Goal: Transaction & Acquisition: Purchase product/service

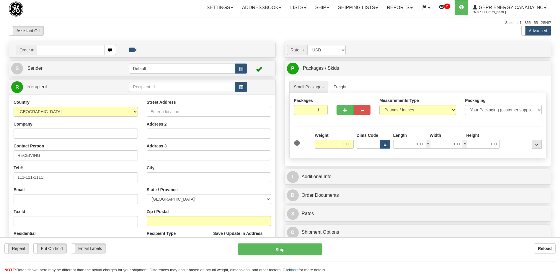
click at [67, 52] on input "text" at bounding box center [70, 50] width 67 height 10
type input "0086699955"
click at [84, 21] on body "Training Course Close Toggle navigation Settings Shipping Preferences New Recip…" at bounding box center [280, 136] width 560 height 273
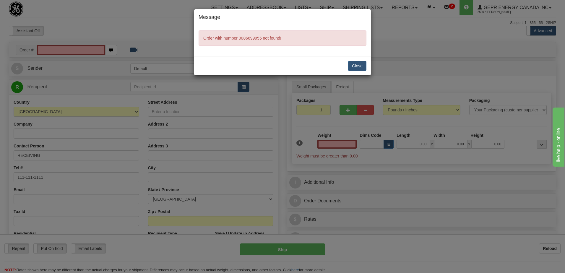
type input "0.00"
click at [357, 65] on button "Close" at bounding box center [357, 66] width 18 height 10
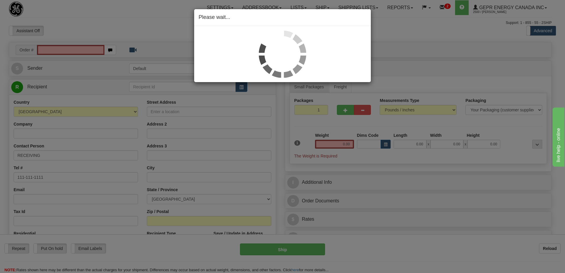
click at [73, 50] on div "Please wait..." at bounding box center [282, 136] width 565 height 273
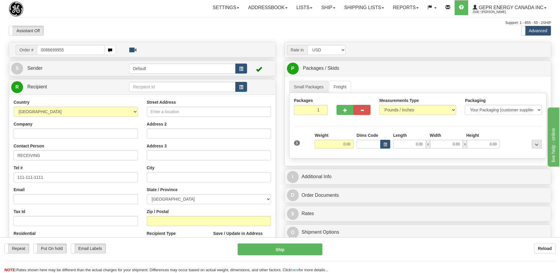
click at [46, 49] on input "0086699955" at bounding box center [70, 50] width 67 height 10
type input "86699955"
click at [81, 27] on body "Training Course Close Toggle navigation Settings Shipping Preferences New Recip…" at bounding box center [280, 136] width 560 height 273
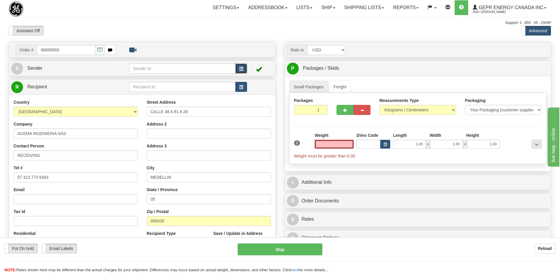
type input "0.00"
click at [239, 68] on span "button" at bounding box center [241, 69] width 4 height 4
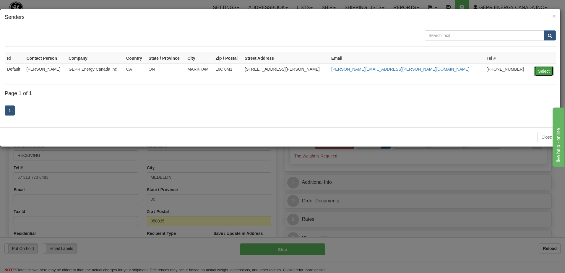
click at [535, 70] on button "Select" at bounding box center [543, 71] width 19 height 10
type input "Default"
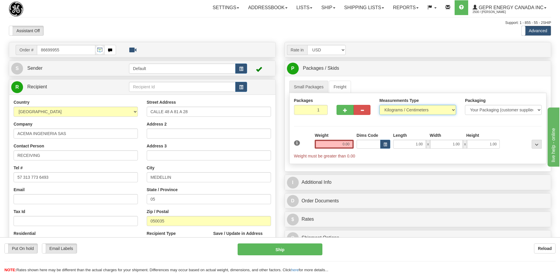
click at [398, 111] on select "Pounds / Inches Kilograms / Centimeters" at bounding box center [417, 110] width 77 height 10
select select "0"
click at [379, 105] on select "Pounds / Inches Kilograms / Centimeters" at bounding box center [417, 110] width 77 height 10
click at [314, 109] on input "1" at bounding box center [311, 110] width 34 height 10
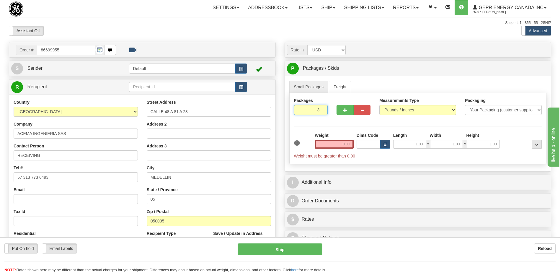
type input "3"
click at [232, 30] on div "Assistant On Assistant Off Do a return Do a return" at bounding box center [119, 31] width 230 height 10
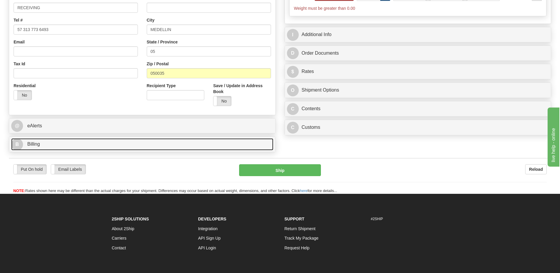
click at [55, 146] on link "B Billing" at bounding box center [142, 144] width 262 height 12
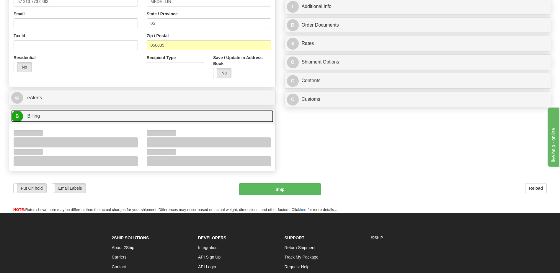
scroll to position [207, 0]
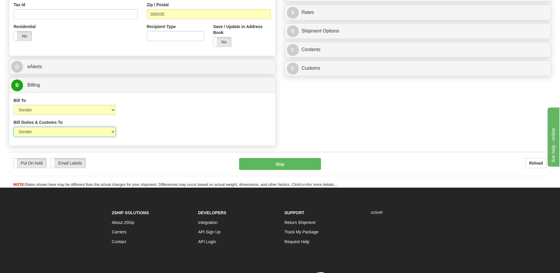
click at [80, 133] on select "Sender Recipient Third Party" at bounding box center [65, 132] width 102 height 10
select select "2"
click at [14, 127] on select "Sender Recipient Third Party" at bounding box center [65, 132] width 102 height 10
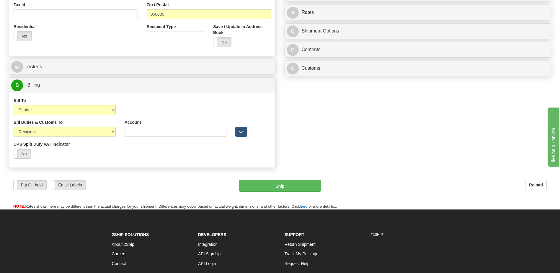
click at [199, 116] on div "Bill To Sender Recipient Third Party Collect Account 3rd Party Account List Ple…" at bounding box center [142, 108] width 266 height 22
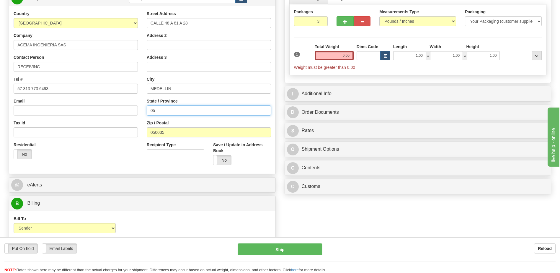
drag, startPoint x: 159, startPoint y: 109, endPoint x: 124, endPoint y: 108, distance: 34.6
click at [124, 108] on div "Country AFGHANISTAN ALAND ISLANDS ALBANIA ALGERIA AMERICAN SAMOA ANDORRA ANGOLA…" at bounding box center [142, 90] width 266 height 159
click at [123, 163] on div "Residential Yes No" at bounding box center [75, 153] width 133 height 22
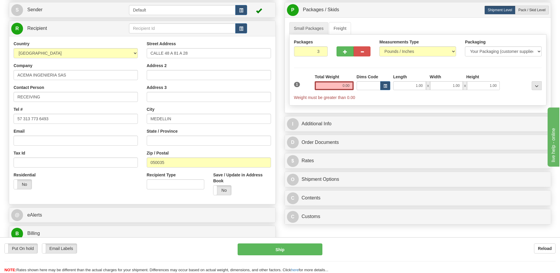
scroll to position [0, 0]
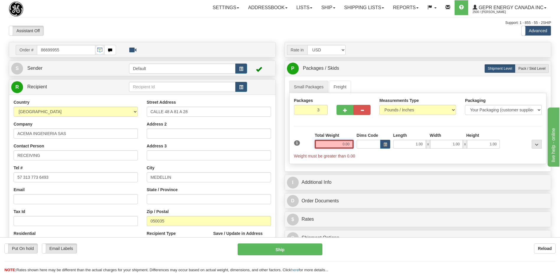
click at [345, 145] on input "0.00" at bounding box center [334, 144] width 39 height 9
click at [345, 145] on input "text" at bounding box center [334, 144] width 39 height 9
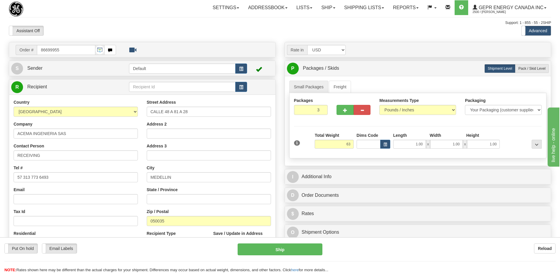
type input "63.00"
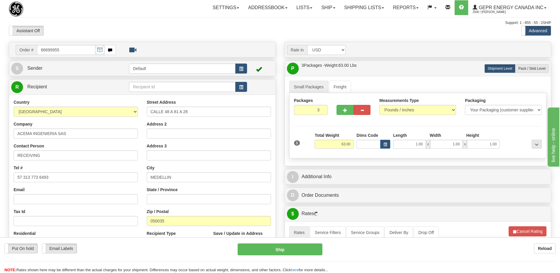
click at [207, 32] on div "Assistant On Assistant Off Do a return Do a return" at bounding box center [119, 31] width 230 height 10
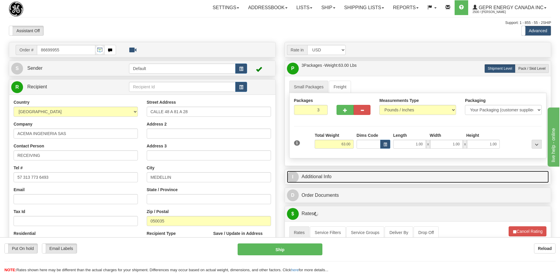
click at [327, 177] on link "I Additional Info" at bounding box center [418, 177] width 262 height 12
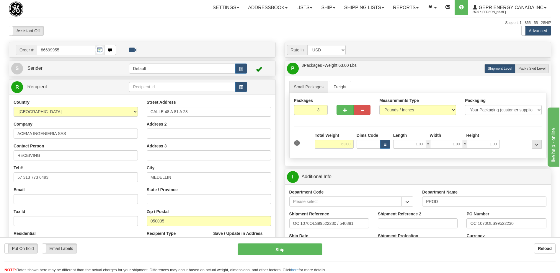
click at [177, 29] on div "Assistant On Assistant Off Do a return Do a return" at bounding box center [119, 31] width 230 height 10
click at [96, 188] on div "Email" at bounding box center [76, 195] width 124 height 17
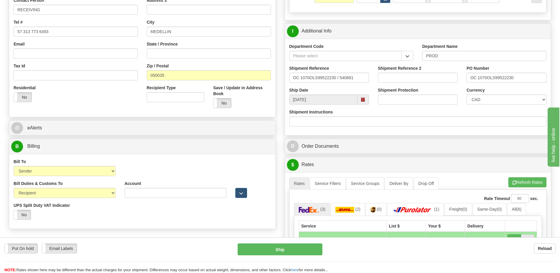
scroll to position [89, 0]
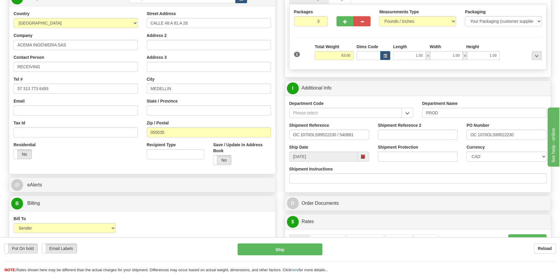
click at [107, 164] on div "Country AFGHANISTAN ALAND ISLANDS ALBANIA ALGERIA AMERICAN SAMOA ANDORRA ANGOLA…" at bounding box center [142, 90] width 266 height 159
drag, startPoint x: 360, startPoint y: 132, endPoint x: 250, endPoint y: 128, distance: 109.9
type input "5399006031"
drag, startPoint x: 479, startPoint y: 157, endPoint x: 459, endPoint y: 173, distance: 25.9
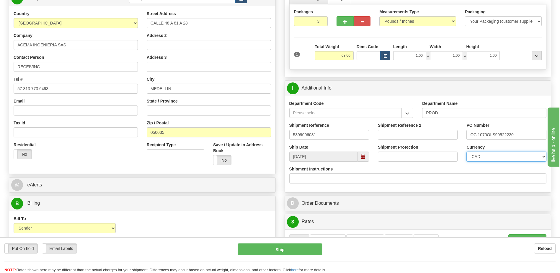
click at [479, 157] on select "CAD USD EUR ZAR RON ANG ARN AUD AUS AWG BBD BFR BGN BHD BMD BND BRC BRL CHP CKZ…" at bounding box center [507, 156] width 80 height 10
select select "1"
click at [467, 151] on select "CAD USD EUR ZAR RON ANG ARN AUD AUS AWG BBD BFR BGN BHD BMD BND BRC BRL CHP CKZ…" at bounding box center [507, 156] width 80 height 10
drag, startPoint x: 520, startPoint y: 135, endPoint x: 419, endPoint y: 132, distance: 101.6
click at [420, 132] on div "Shipment Reference 5399006031 Shipment Reference 2 PO Number OC 1070OLS99522230" at bounding box center [418, 133] width 266 height 22
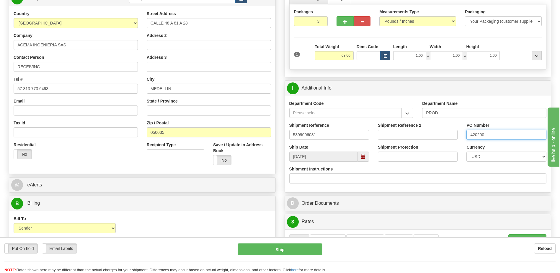
click at [493, 136] on input "420200" at bounding box center [507, 135] width 80 height 10
type input "4202003071"
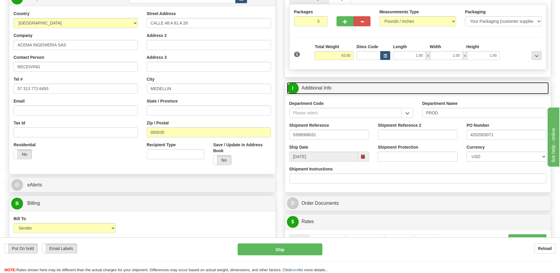
click at [356, 89] on link "I Additional Info" at bounding box center [418, 88] width 262 height 12
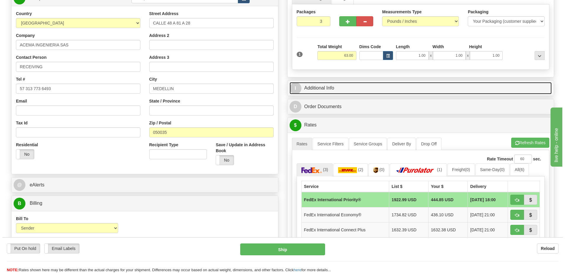
scroll to position [148, 0]
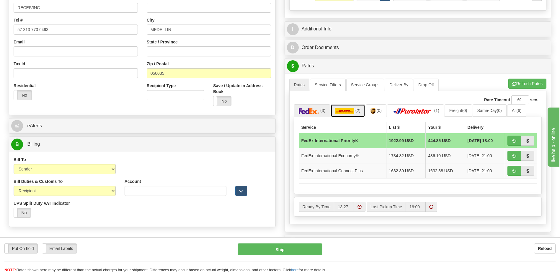
click at [356, 114] on link "(2)" at bounding box center [348, 110] width 35 height 13
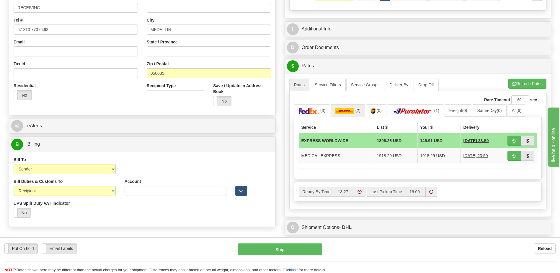
click at [506, 138] on td at bounding box center [521, 140] width 32 height 15
click at [513, 140] on span "button" at bounding box center [514, 141] width 4 height 4
type input "P"
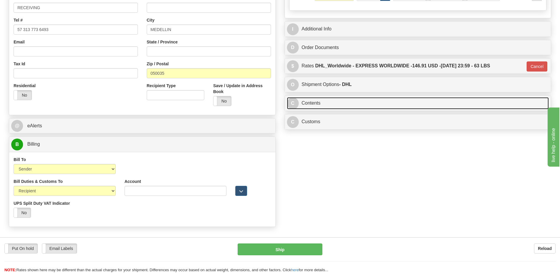
click at [337, 104] on link "C Contents" at bounding box center [418, 103] width 262 height 12
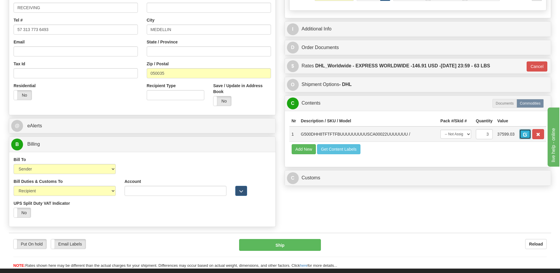
click at [524, 136] on span "button" at bounding box center [525, 135] width 4 height 4
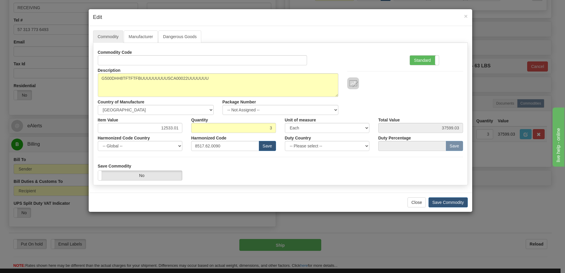
click at [426, 61] on label "Standard" at bounding box center [424, 60] width 29 height 9
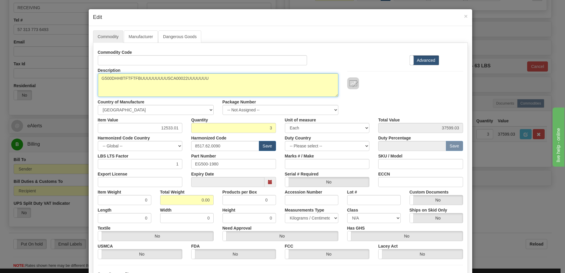
drag, startPoint x: 98, startPoint y: 78, endPoint x: 103, endPoint y: 90, distance: 13.7
click at [98, 78] on textarea "G500DHH8TFTFTFBUUUUUUUUUSCA00022UUUUUUU" at bounding box center [218, 85] width 240 height 24
paste textarea "Substation Gateway"
type textarea "Substation Gateway P/N G500DHH8TFTFTFBUUUUUUUUUSCA00022UUUUUUU"
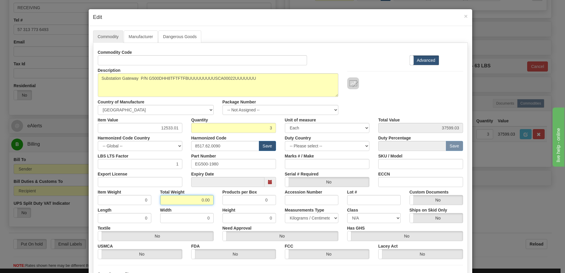
drag, startPoint x: 188, startPoint y: 199, endPoint x: 269, endPoint y: 199, distance: 81.2
click at [269, 199] on div "Item Weight 0 Total Weight 0.00 Products per Box 0 Accession Number Lot # Custo…" at bounding box center [280, 196] width 374 height 18
type input "3"
type input "1.0000"
click at [129, 202] on input "1.0000" at bounding box center [124, 200] width 53 height 10
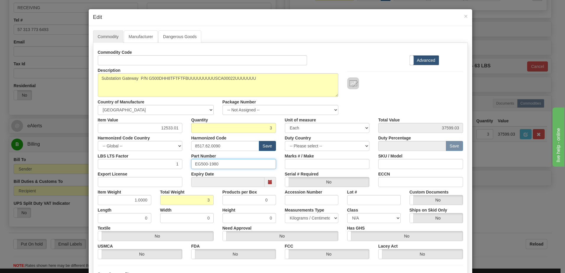
drag, startPoint x: 220, startPoint y: 159, endPoint x: 125, endPoint y: 155, distance: 94.8
click at [126, 156] on div "LBS LTS Factor 1 Part Number EG500-1980 Marks # / Make SKU / Model" at bounding box center [280, 160] width 374 height 18
click at [163, 128] on input "12533.01" at bounding box center [140, 128] width 85 height 10
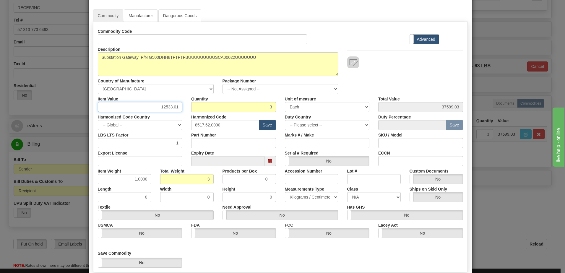
scroll to position [56, 0]
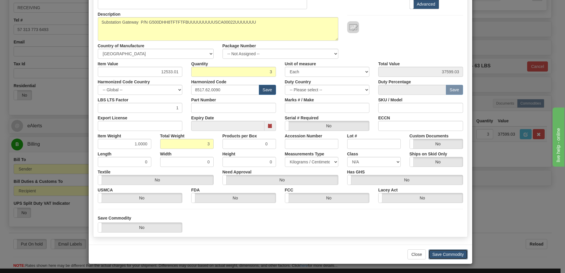
click at [441, 254] on button "Save Commodity" at bounding box center [447, 254] width 39 height 10
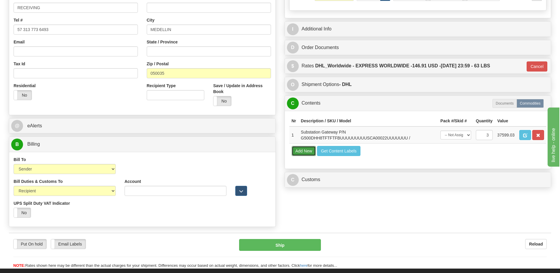
click at [303, 151] on button "Add New" at bounding box center [304, 151] width 25 height 10
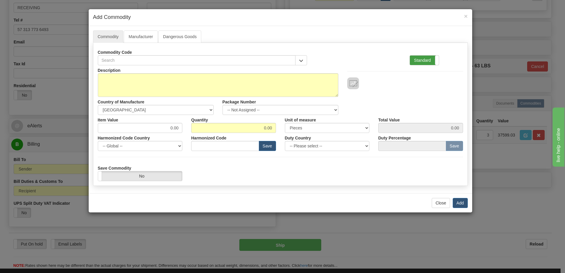
click at [422, 63] on label "Standard" at bounding box center [424, 60] width 29 height 9
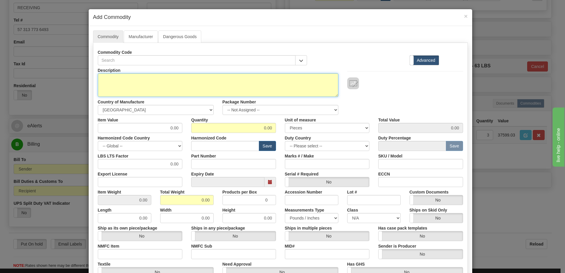
click at [134, 83] on textarea "Description" at bounding box center [218, 85] width 240 height 24
type textarea "FREIGHT"
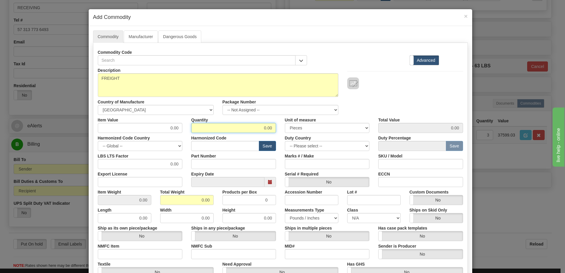
drag, startPoint x: 239, startPoint y: 130, endPoint x: 342, endPoint y: 132, distance: 103.1
click at [342, 132] on div "Item Value 0.00 Quantity 0.00 Unit of measure 3 Thousand Square Inches Adjustme…" at bounding box center [280, 124] width 374 height 18
type input "1"
drag, startPoint x: 158, startPoint y: 200, endPoint x: 167, endPoint y: 201, distance: 9.2
click at [160, 200] on input "0.00" at bounding box center [186, 200] width 53 height 10
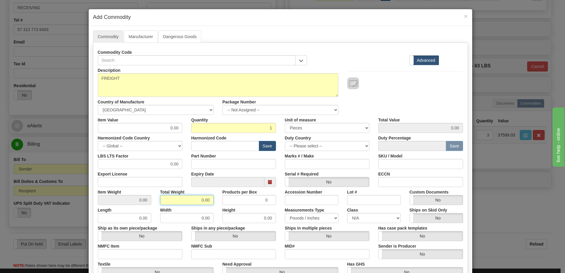
drag, startPoint x: 184, startPoint y: 200, endPoint x: 244, endPoint y: 203, distance: 59.7
click at [244, 203] on div "Item Weight 0.00 Total Weight 0.00 Products per Box 0 Accession Number Lot # Cu…" at bounding box center [280, 196] width 374 height 18
type input "1"
type input "1.0000"
click at [235, 129] on input "1" at bounding box center [233, 128] width 85 height 10
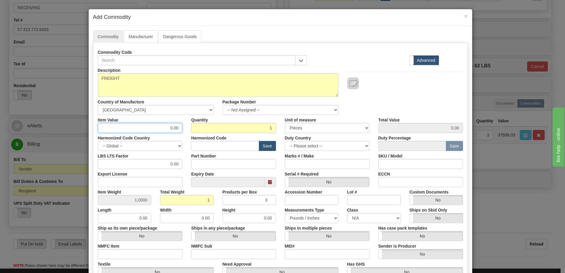
drag, startPoint x: 158, startPoint y: 127, endPoint x: 224, endPoint y: 128, distance: 66.2
click at [224, 128] on div "Item Value 0.00 Quantity 1 Unit of measure 3 Thousand Square Inches Adjustments…" at bounding box center [280, 124] width 374 height 18
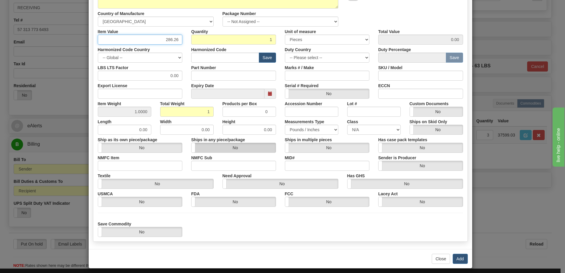
scroll to position [89, 0]
type input "286.26"
click at [458, 258] on button "Add" at bounding box center [459, 258] width 15 height 10
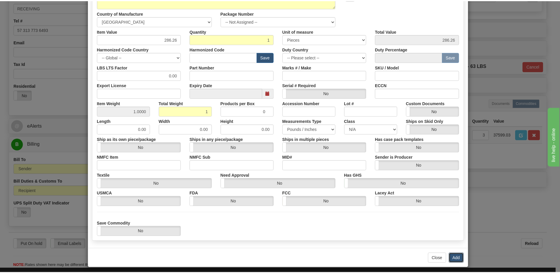
scroll to position [0, 0]
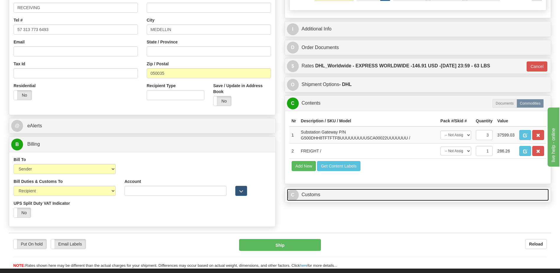
drag, startPoint x: 343, startPoint y: 200, endPoint x: 343, endPoint y: 193, distance: 7.7
click at [343, 200] on link "C Customs" at bounding box center [418, 195] width 262 height 12
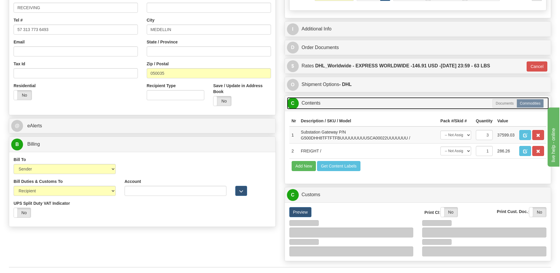
click at [326, 104] on link "C Contents" at bounding box center [418, 103] width 262 height 12
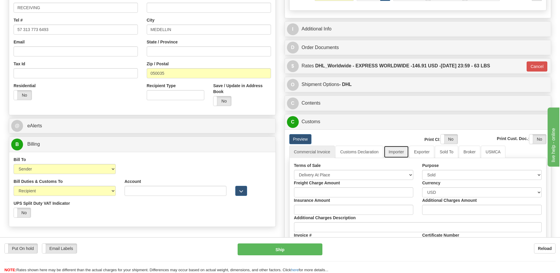
click at [392, 151] on link "Importer" at bounding box center [396, 152] width 25 height 12
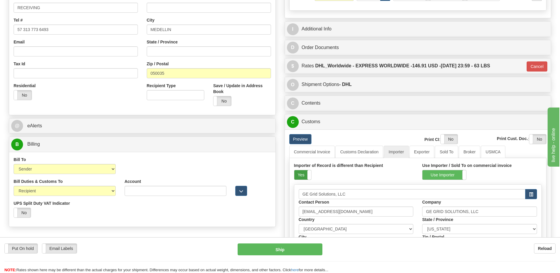
click at [299, 174] on label "Yes" at bounding box center [302, 174] width 17 height 9
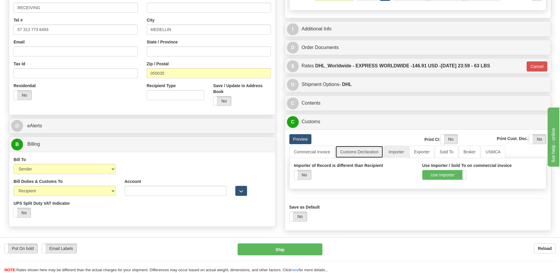
click at [348, 154] on link "Customs Declaration" at bounding box center [359, 152] width 48 height 12
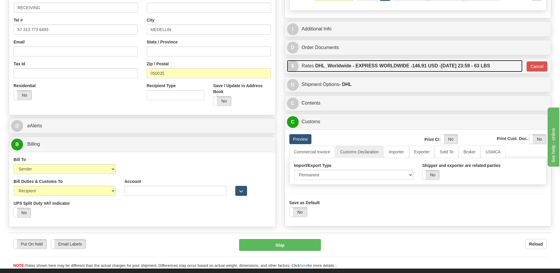
click at [405, 66] on label "DHL_Worldwide - EXPRESS WORLDWIDE - 146.91 USD - 09/30/2025 23:59 - 63 LBS" at bounding box center [402, 66] width 175 height 12
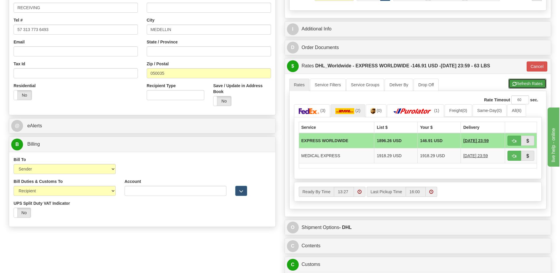
click at [512, 84] on span "button" at bounding box center [514, 84] width 4 height 4
type input "P"
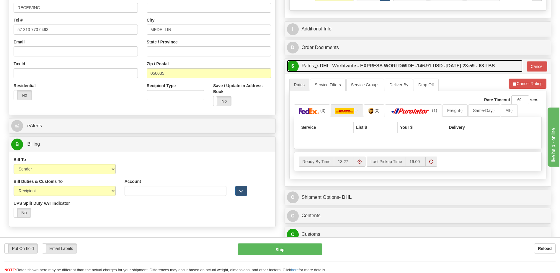
click at [455, 63] on label "DHL_Worldwide - EXPRESS WORLDWIDE - 146.91 USD - 09/30/2025 23:59 - 63 LBS" at bounding box center [407, 66] width 175 height 12
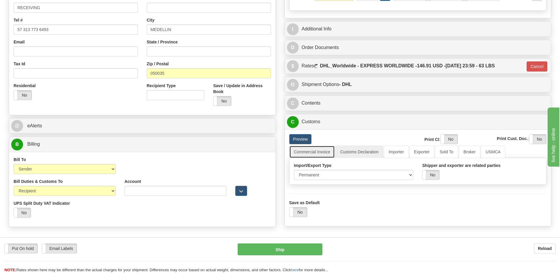
click at [317, 152] on link "Commercial Invoice" at bounding box center [312, 152] width 46 height 12
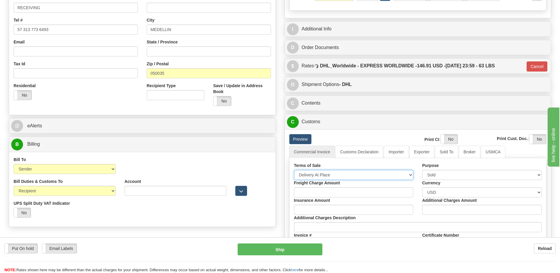
click at [314, 172] on select "Free Carrier Free On Board Ex Works Delivered Duty Unpaid Delivered Duty Paid C…" at bounding box center [354, 175] width 120 height 10
select select "7"
click at [294, 170] on select "Free Carrier Free On Board Ex Works Delivered Duty Unpaid Delivered Duty Paid C…" at bounding box center [354, 175] width 120 height 10
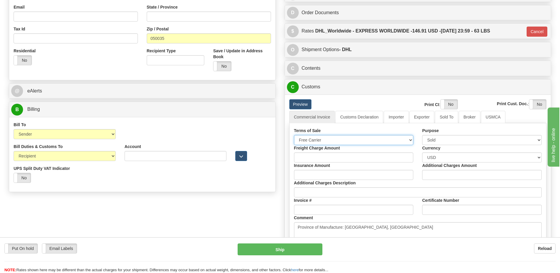
scroll to position [236, 0]
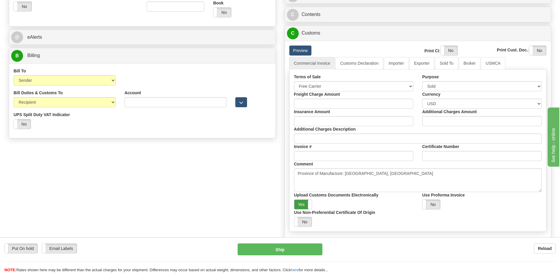
click at [304, 203] on label "Yes" at bounding box center [303, 204] width 18 height 9
click at [447, 50] on label "Yes" at bounding box center [449, 50] width 17 height 9
click at [534, 48] on label "Yes" at bounding box center [537, 50] width 17 height 9
click at [355, 64] on link "Customs Declaration" at bounding box center [359, 63] width 48 height 12
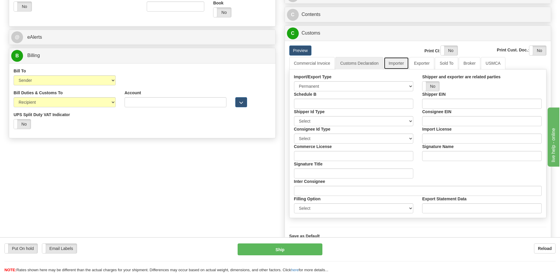
click at [393, 63] on link "Importer" at bounding box center [396, 63] width 25 height 12
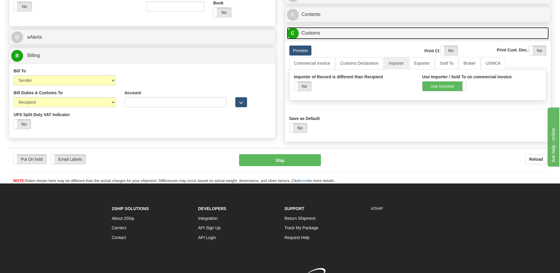
click at [327, 35] on link "C Customs" at bounding box center [418, 33] width 262 height 12
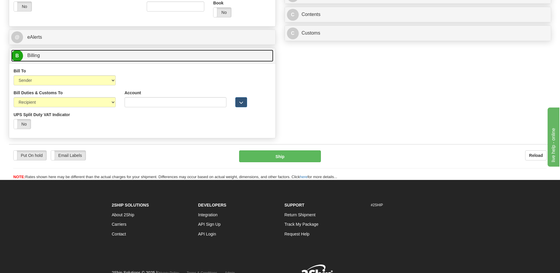
click at [175, 50] on link "B Billing" at bounding box center [142, 56] width 262 height 12
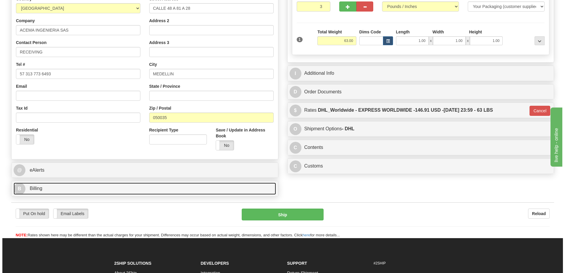
scroll to position [74, 0]
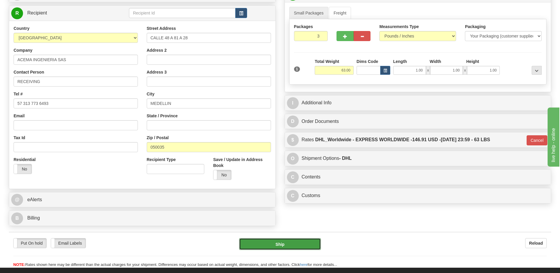
click at [302, 244] on button "Ship" at bounding box center [280, 244] width 82 height 12
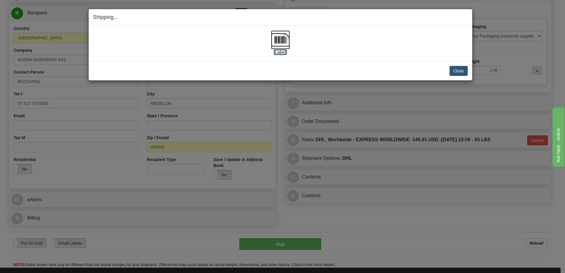
click at [282, 38] on img at bounding box center [280, 39] width 19 height 19
click at [458, 71] on button "Close" at bounding box center [458, 71] width 18 height 10
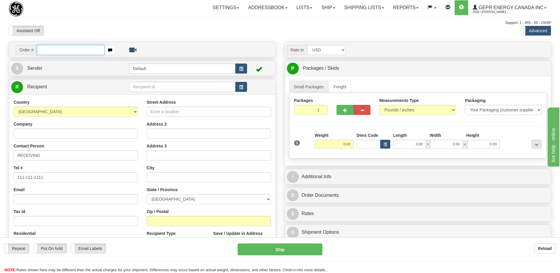
click at [53, 50] on input "text" at bounding box center [70, 50] width 67 height 10
paste input "0086697322"
click at [45, 50] on input "0086697322" at bounding box center [70, 50] width 67 height 10
type input "86697322"
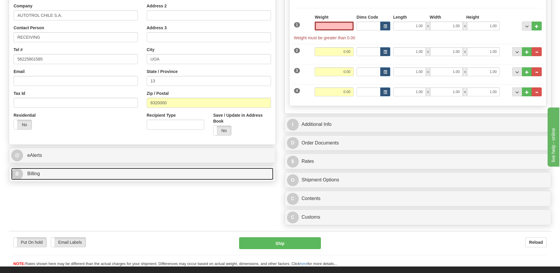
type input "0.00"
click at [59, 177] on link "B Billing" at bounding box center [142, 174] width 262 height 12
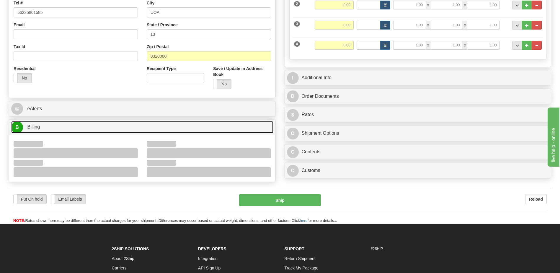
scroll to position [207, 0]
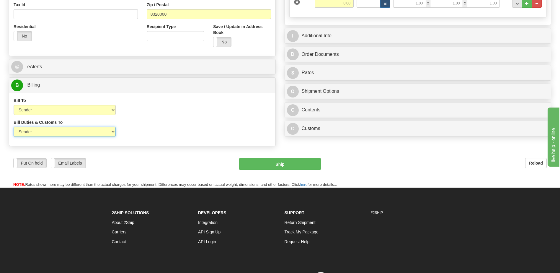
drag, startPoint x: 77, startPoint y: 132, endPoint x: 77, endPoint y: 136, distance: 4.1
click at [77, 132] on select "Sender Recipient Third Party" at bounding box center [65, 132] width 102 height 10
select select "2"
click at [14, 127] on select "Sender Recipient Third Party" at bounding box center [65, 132] width 102 height 10
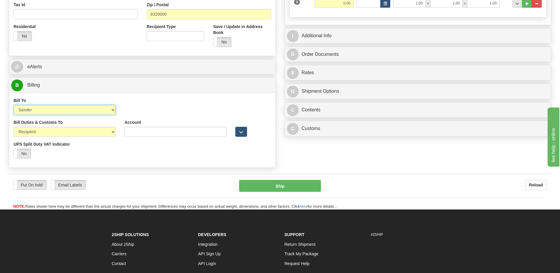
click at [72, 113] on select "Sender Recipient Third Party Collect" at bounding box center [65, 110] width 102 height 10
select select "2"
click at [14, 105] on select "Sender Recipient Third Party Collect" at bounding box center [65, 110] width 102 height 10
click at [126, 109] on input "Account" at bounding box center [176, 110] width 102 height 10
paste input "953473034"
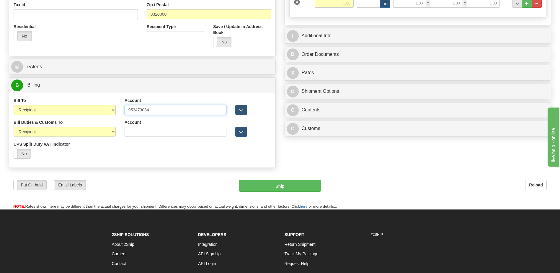
type input "953473034"
click at [168, 157] on div "Bill Duties & Customs To Sender Recipient Third Party UPS Split Duty VAT Indica…" at bounding box center [142, 141] width 266 height 44
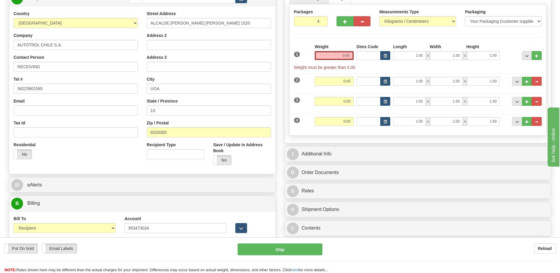
click at [106, 157] on div "Residential Yes No" at bounding box center [75, 153] width 133 height 22
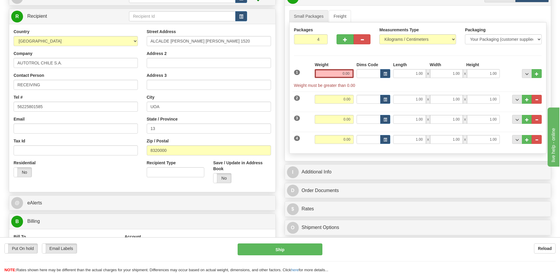
scroll to position [0, 0]
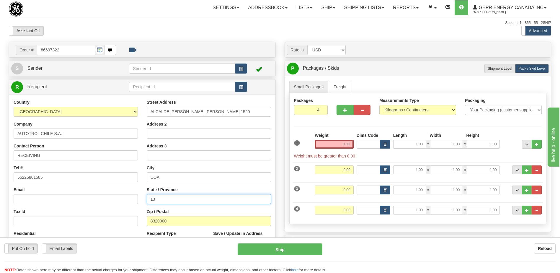
click at [130, 199] on div "Country AFGHANISTAN ALAND ISLANDS ALBANIA ALGERIA AMERICAN SAMOA ANDORRA ANGOLA…" at bounding box center [142, 178] width 266 height 159
click at [240, 65] on button "button" at bounding box center [241, 68] width 12 height 10
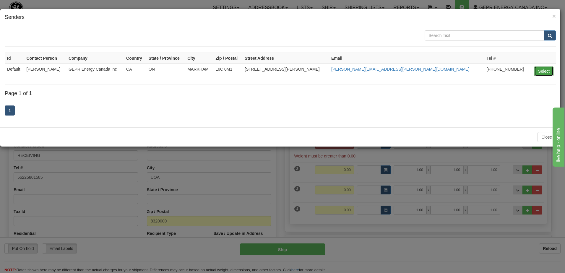
click at [546, 71] on button "Select" at bounding box center [543, 71] width 19 height 10
type input "Default"
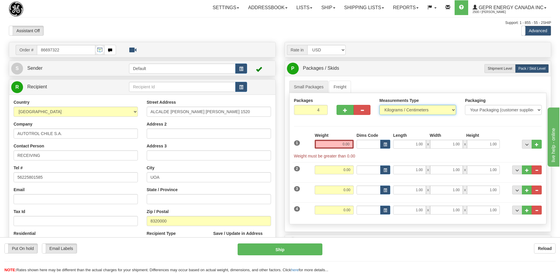
click at [416, 110] on select "Pounds / Inches Kilograms / Centimeters" at bounding box center [417, 110] width 77 height 10
select select "0"
click at [379, 105] on select "Pounds / Inches Kilograms / Centimeters" at bounding box center [417, 110] width 77 height 10
click at [537, 171] on span "..." at bounding box center [537, 170] width 4 height 3
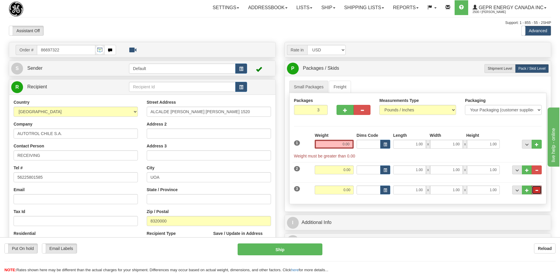
click at [537, 189] on span "..." at bounding box center [537, 190] width 4 height 3
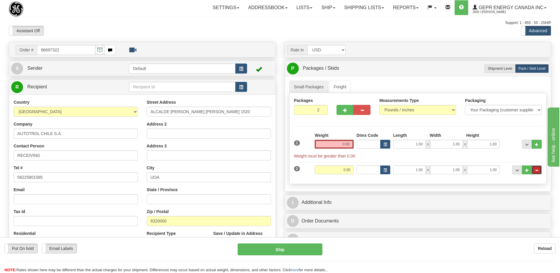
click at [537, 169] on span "..." at bounding box center [537, 170] width 4 height 3
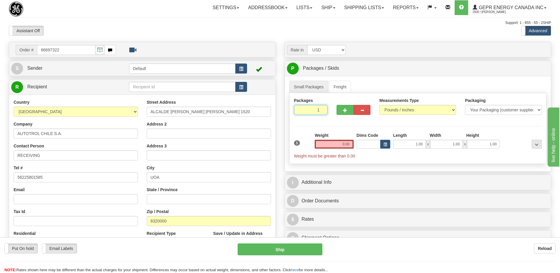
click at [315, 110] on input "1" at bounding box center [311, 110] width 34 height 10
type input "2"
click at [348, 145] on input "0.00" at bounding box center [334, 144] width 39 height 9
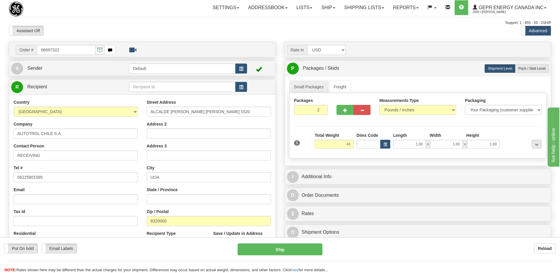
type input "43.00"
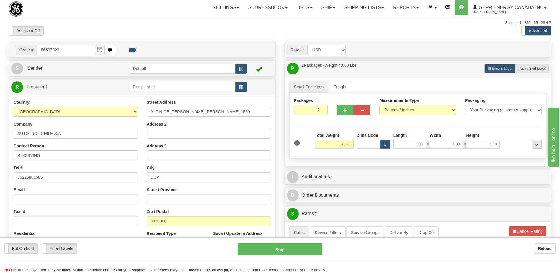
click at [221, 167] on div "City UOA" at bounding box center [209, 173] width 124 height 17
click at [314, 170] on div "I Additional Info" at bounding box center [418, 176] width 266 height 15
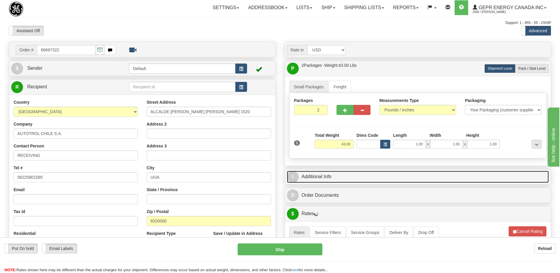
click at [314, 174] on link "I Additional Info" at bounding box center [418, 177] width 262 height 12
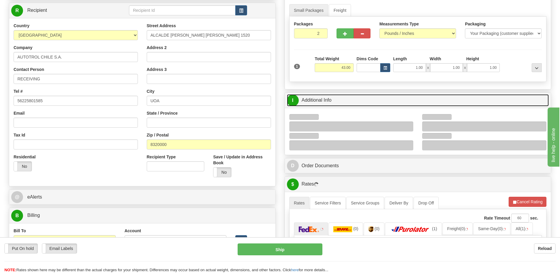
scroll to position [89, 0]
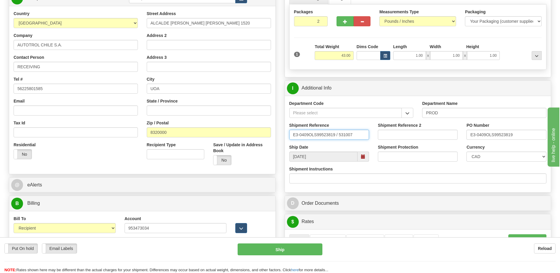
drag, startPoint x: 206, startPoint y: 137, endPoint x: 188, endPoint y: 136, distance: 18.6
type input "5399005126"
drag, startPoint x: 526, startPoint y: 136, endPoint x: 429, endPoint y: 145, distance: 97.9
click at [429, 145] on div "Department Code Department Name PROD Shipment Reference 5399005126 Shipment Ref…" at bounding box center [418, 144] width 266 height 97
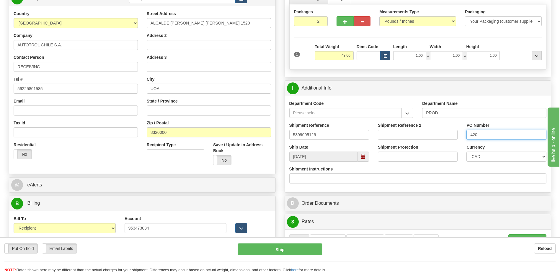
click at [485, 136] on input "420" at bounding box center [507, 135] width 80 height 10
click at [496, 133] on input "420197" at bounding box center [507, 135] width 80 height 10
type input "4201975681"
click at [484, 158] on select "CAD USD EUR ZAR RON ANG ARN AUD AUS AWG BBD BFR BGN BHD BMD BND BRC BRL CHP CKZ…" at bounding box center [507, 156] width 80 height 10
select select "1"
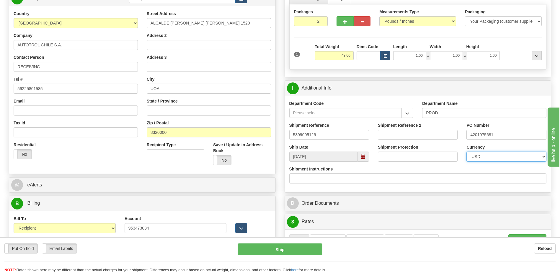
click at [467, 151] on select "CAD USD EUR ZAR RON ANG ARN AUD AUS AWG BBD BFR BGN BHD BMD BND BRC BRL CHP CKZ…" at bounding box center [507, 156] width 80 height 10
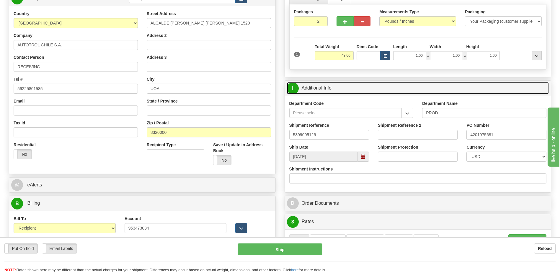
click at [356, 92] on link "I Additional Info" at bounding box center [418, 88] width 262 height 12
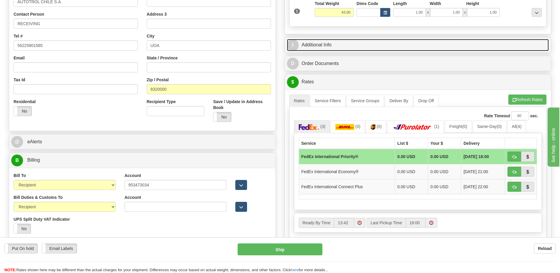
scroll to position [177, 0]
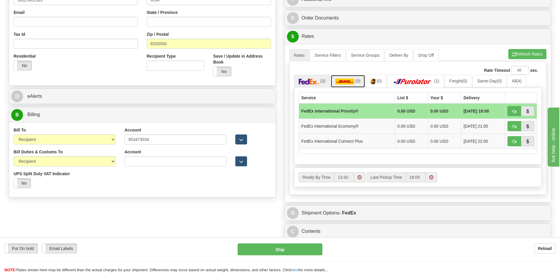
click at [355, 85] on link "(0)" at bounding box center [348, 81] width 35 height 13
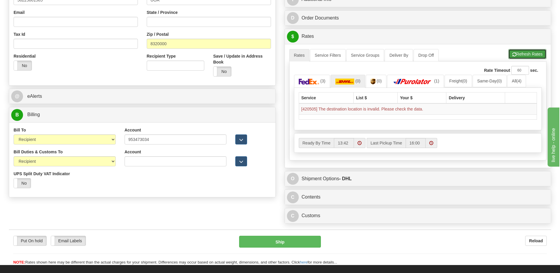
click at [512, 56] on span "button" at bounding box center [514, 55] width 4 height 4
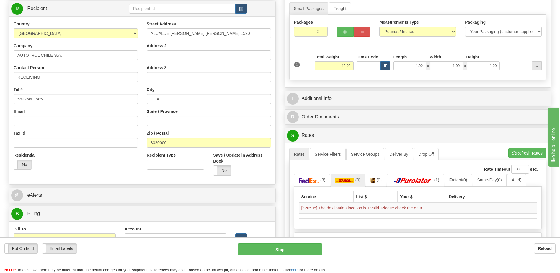
scroll to position [89, 0]
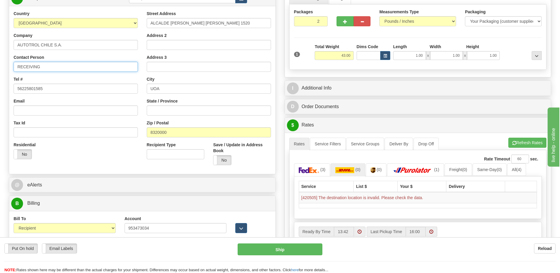
drag, startPoint x: 50, startPoint y: 66, endPoint x: -1, endPoint y: 63, distance: 51.2
click at [0, 63] on html "Training Course Close Toggle navigation Settings Shipping Preferences New Sende…" at bounding box center [280, 47] width 560 height 273
paste input "ATTN: Gustavo González"
type input "ATTN: Gustavo González"
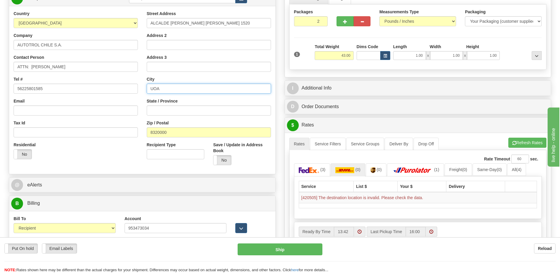
drag, startPoint x: 163, startPoint y: 88, endPoint x: 137, endPoint y: 88, distance: 26.6
click at [137, 88] on div "Country AFGHANISTAN ALAND ISLANDS ALBANIA ALGERIA AMERICAN SAMOA ANDORRA ANGOLA…" at bounding box center [142, 90] width 266 height 159
paste input "SANTIAGO"
type input "SANTIAGO"
click at [121, 161] on div "Residential Yes No" at bounding box center [75, 153] width 133 height 22
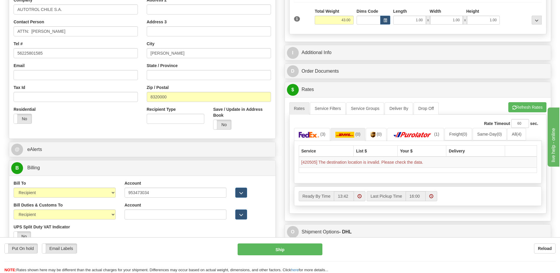
scroll to position [177, 0]
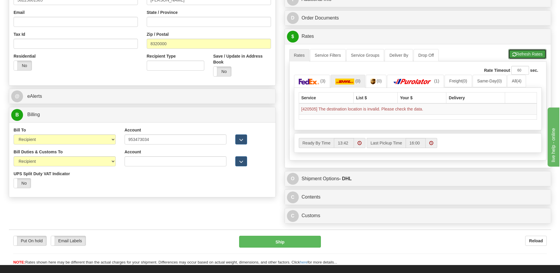
drag, startPoint x: 517, startPoint y: 53, endPoint x: 504, endPoint y: 64, distance: 17.0
click at [517, 53] on button "Refresh Rates" at bounding box center [528, 54] width 38 height 10
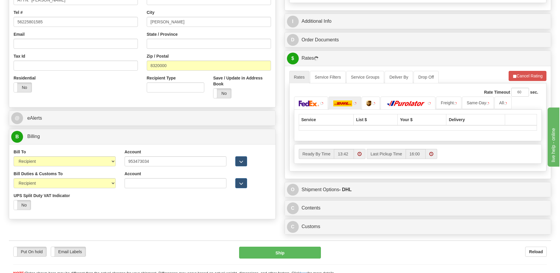
scroll to position [118, 0]
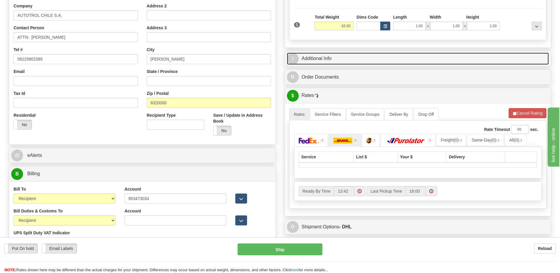
click at [344, 60] on link "I Additional Info" at bounding box center [418, 59] width 262 height 12
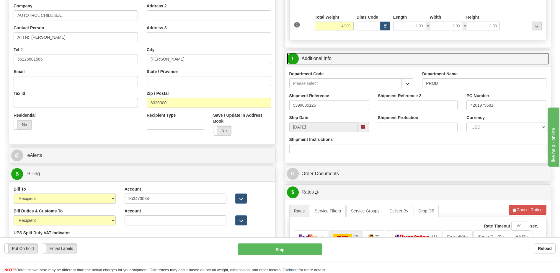
click at [344, 60] on link "I Additional Info" at bounding box center [418, 59] width 262 height 12
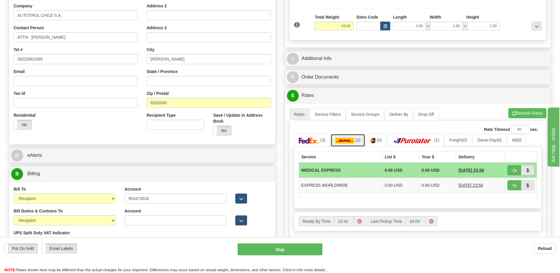
click at [353, 142] on img at bounding box center [344, 141] width 19 height 6
click at [515, 185] on span "button" at bounding box center [514, 186] width 4 height 4
type input "P"
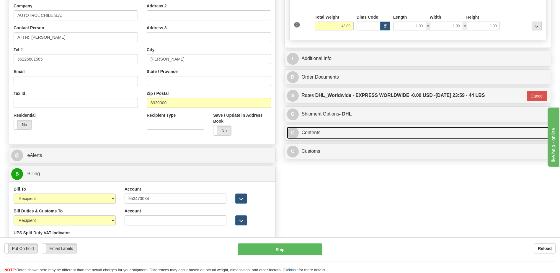
click at [362, 133] on link "C Contents" at bounding box center [418, 133] width 262 height 12
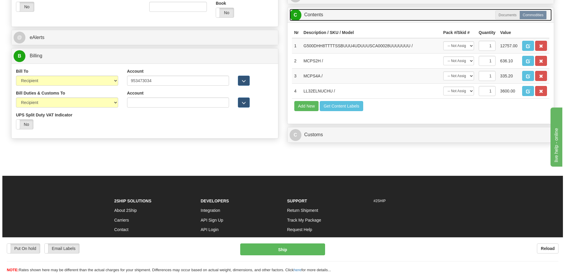
scroll to position [236, 0]
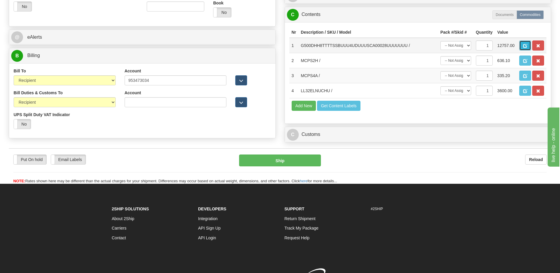
click at [524, 42] on button "button" at bounding box center [525, 45] width 12 height 10
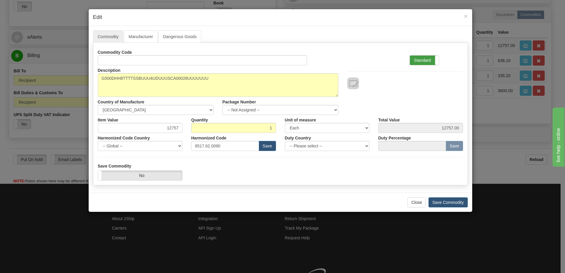
click at [416, 63] on label "Standard" at bounding box center [424, 60] width 29 height 9
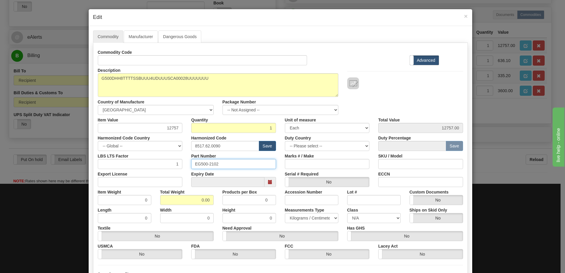
drag, startPoint x: 227, startPoint y: 165, endPoint x: 190, endPoint y: 186, distance: 41.9
click at [160, 161] on div "LBS LTS Factor 1 Part Number EG500-2102 Marks # / Make SKU / Model" at bounding box center [280, 160] width 374 height 18
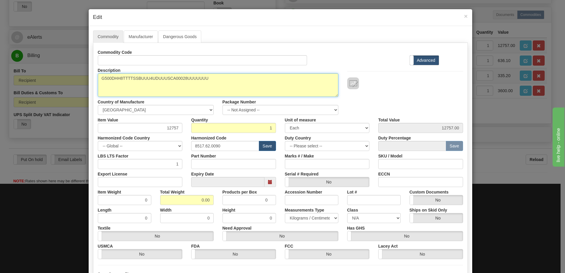
click at [100, 79] on textarea "G500DHH8TTTTSSBUUU4UDUUUSCA00028UUUUUUU" at bounding box center [218, 85] width 240 height 24
paste textarea "Substation Gateway"
type textarea "Substation Gateway P/N G500DHH8TTTTSSBUUU4UDUUUSCA00028UUUUUUU"
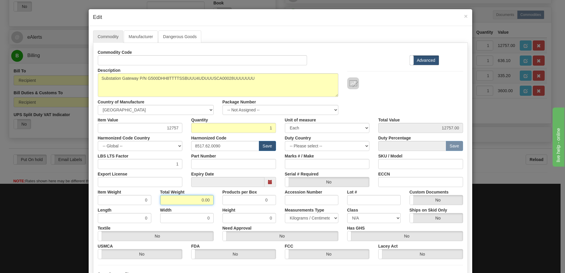
drag, startPoint x: 193, startPoint y: 198, endPoint x: 299, endPoint y: 195, distance: 106.4
click at [299, 195] on div "Item Weight 0 Total Weight 0.00 Products per Box 0 Accession Number Lot # Custo…" at bounding box center [280, 196] width 374 height 18
type input "1"
type input "1.0000"
click at [122, 203] on input "1.0000" at bounding box center [124, 200] width 53 height 10
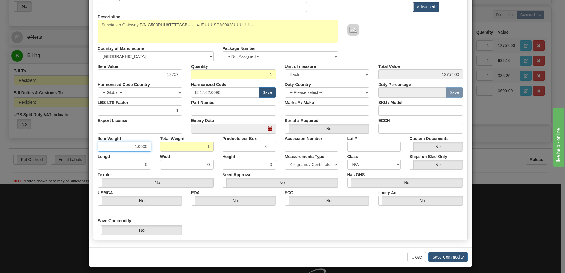
scroll to position [56, 0]
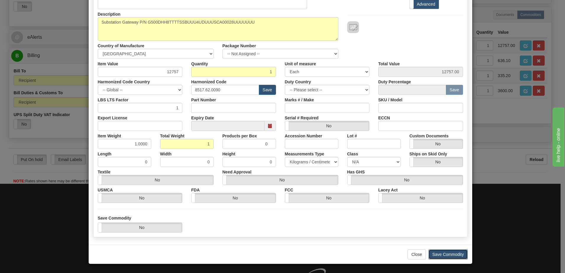
click at [445, 255] on button "Save Commodity" at bounding box center [447, 254] width 39 height 10
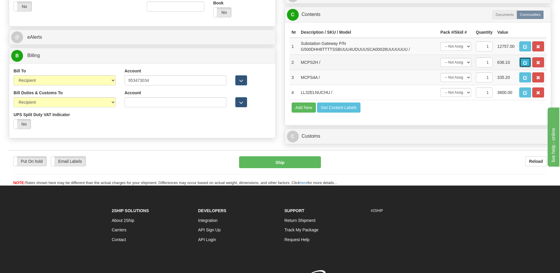
click at [524, 61] on span "button" at bounding box center [525, 63] width 4 height 4
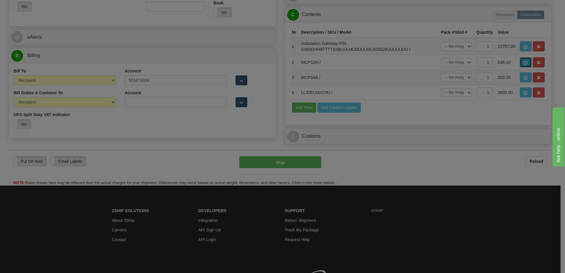
scroll to position [0, 0]
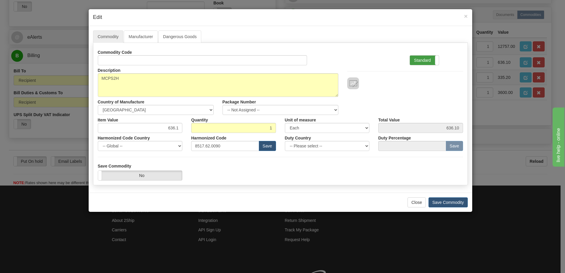
click at [412, 62] on label "Standard" at bounding box center [424, 60] width 29 height 9
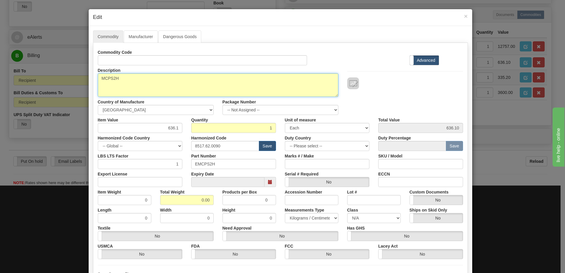
click at [98, 79] on textarea "MCPS2H" at bounding box center [218, 85] width 240 height 24
paste textarea "MCP Substation Gateway Spare Parts"
type textarea "MCP Substation Gateway Spare Parts P/N MCPS2H"
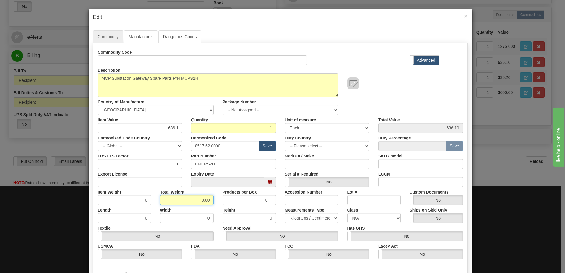
drag, startPoint x: 189, startPoint y: 201, endPoint x: 320, endPoint y: 199, distance: 131.4
click at [320, 199] on div "Item Weight 0 Total Weight 0.00 Products per Box 0 Accession Number Lot # Custo…" at bounding box center [280, 196] width 374 height 18
type input "1"
type input "1.0000"
click at [136, 201] on input "1.0000" at bounding box center [124, 200] width 53 height 10
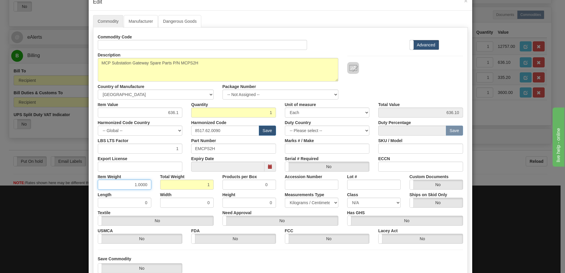
scroll to position [30, 0]
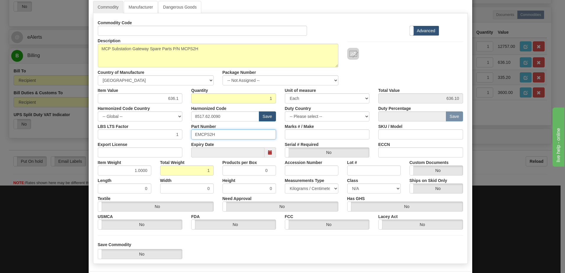
drag, startPoint x: 218, startPoint y: 133, endPoint x: 64, endPoint y: 140, distance: 154.0
click at [79, 139] on div "× Edit Commodity Manufacturer Dangerous Goods Commodity Code Standard Advanced …" at bounding box center [282, 136] width 565 height 273
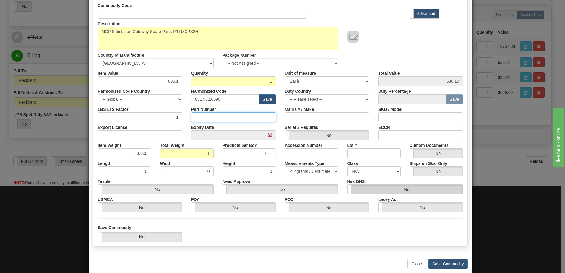
scroll to position [56, 0]
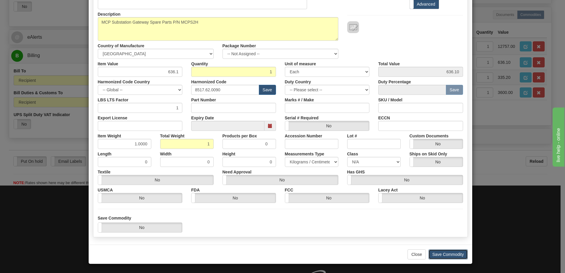
click at [453, 253] on button "Save Commodity" at bounding box center [447, 254] width 39 height 10
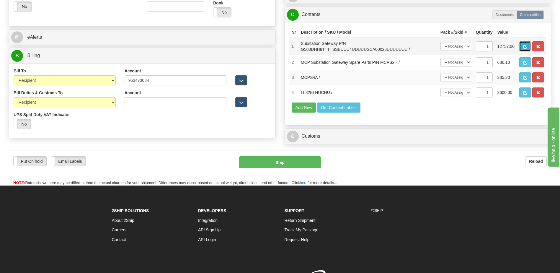
click at [525, 48] on span "button" at bounding box center [525, 47] width 4 height 4
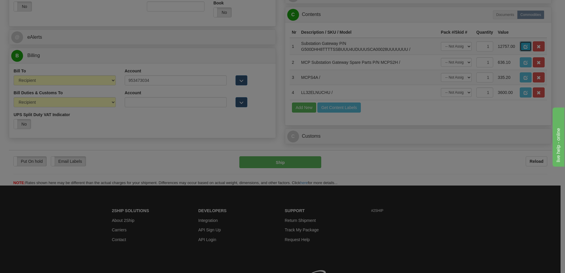
scroll to position [0, 0]
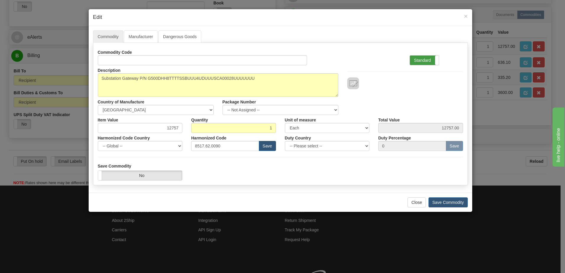
click at [426, 58] on label "Standard" at bounding box center [424, 60] width 29 height 9
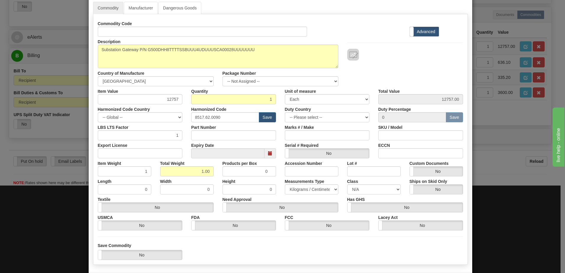
scroll to position [56, 0]
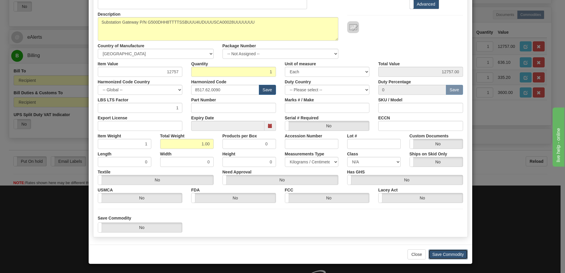
click at [443, 256] on button "Save Commodity" at bounding box center [447, 254] width 39 height 10
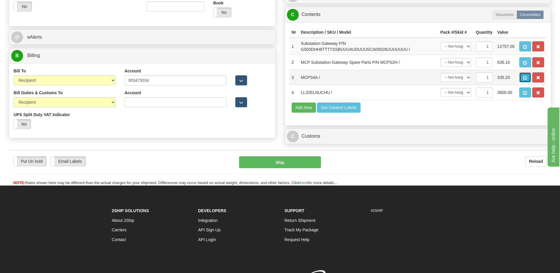
click at [526, 79] on span "button" at bounding box center [525, 78] width 4 height 4
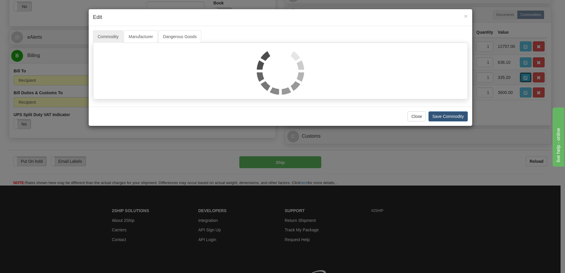
scroll to position [0, 0]
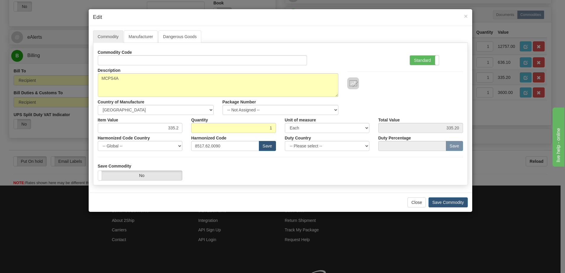
drag, startPoint x: 420, startPoint y: 61, endPoint x: 315, endPoint y: 71, distance: 106.2
click at [420, 61] on label "Standard" at bounding box center [424, 60] width 29 height 9
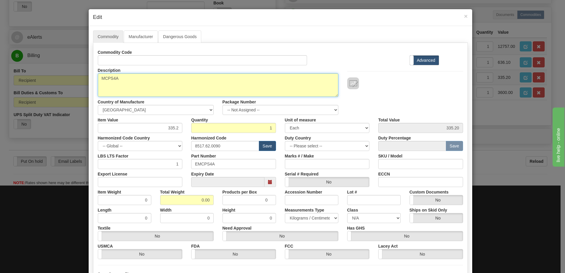
click at [100, 81] on textarea "MCPS4A" at bounding box center [218, 85] width 240 height 24
paste textarea "MCP Substation Gateway Spare Parts"
type textarea "MCP Substation Gateway Spare Parts P/N MCPS4A"
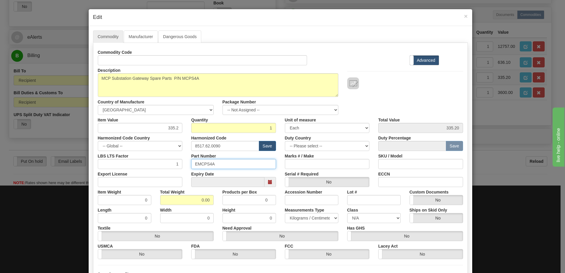
drag, startPoint x: 223, startPoint y: 162, endPoint x: 119, endPoint y: 168, distance: 104.1
click at [119, 168] on div "LBS LTS Factor 1 Part Number EMCPS4A Marks # / Make SKU / Model" at bounding box center [280, 160] width 374 height 18
drag, startPoint x: 194, startPoint y: 202, endPoint x: 336, endPoint y: 203, distance: 142.6
click at [336, 203] on div "Item Weight 0 Total Weight 0.00 Products per Box 0 Accession Number Lot # Custo…" at bounding box center [280, 196] width 374 height 18
type input "1"
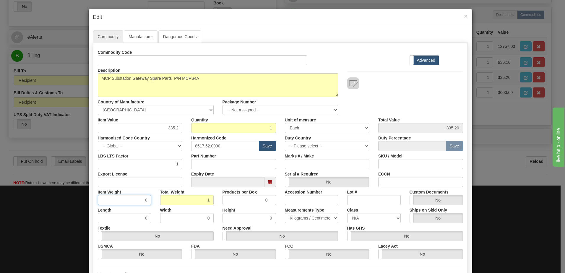
type input "1.0000"
click at [133, 203] on input "1.0000" at bounding box center [124, 200] width 53 height 10
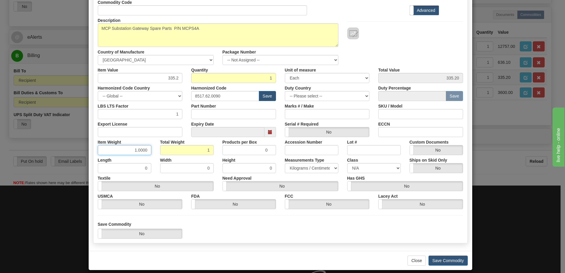
scroll to position [56, 0]
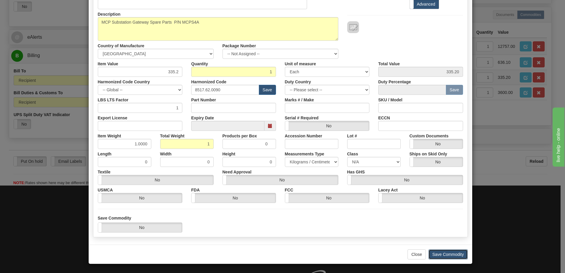
click at [449, 254] on button "Save Commodity" at bounding box center [447, 254] width 39 height 10
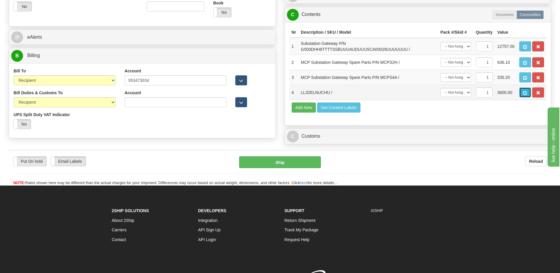
click at [527, 92] on span "button" at bounding box center [525, 93] width 4 height 4
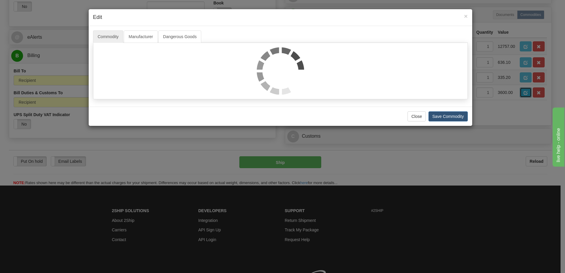
scroll to position [0, 0]
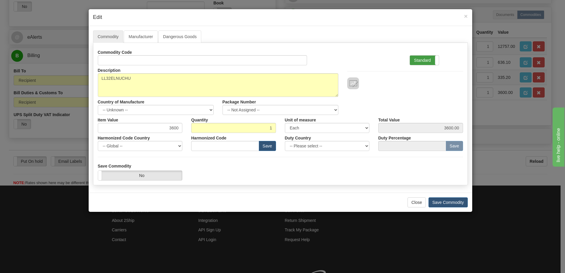
click at [423, 60] on label "Standard" at bounding box center [424, 60] width 29 height 9
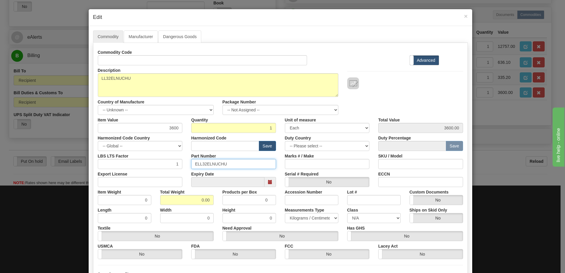
click at [182, 163] on div "LBS LTS Factor 1 Part Number ELL32ELNUCHU Marks # / Make SKU / Model" at bounding box center [280, 160] width 374 height 18
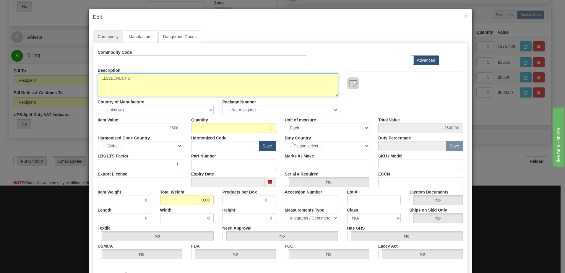
click at [174, 80] on textarea "LL32ELNUCHU" at bounding box center [218, 85] width 240 height 24
paste textarea "ELL32ELNUCHU"
type textarea "LL32ELNUCHU P/N ELL32ELNUCHU"
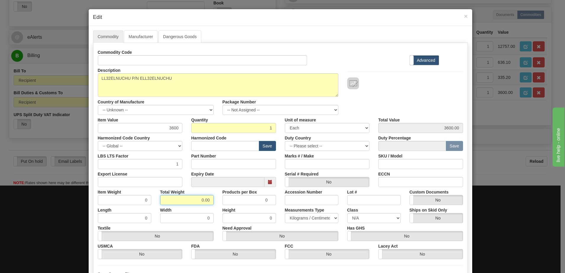
drag, startPoint x: 195, startPoint y: 201, endPoint x: 240, endPoint y: 205, distance: 45.3
click at [240, 205] on div "Commodity Code Standard Advanced Description LL32ELNUCHU Country of Manufacture…" at bounding box center [280, 153] width 365 height 212
type input "1"
type input "1.0000"
click at [125, 202] on input "1.0000" at bounding box center [124, 200] width 53 height 10
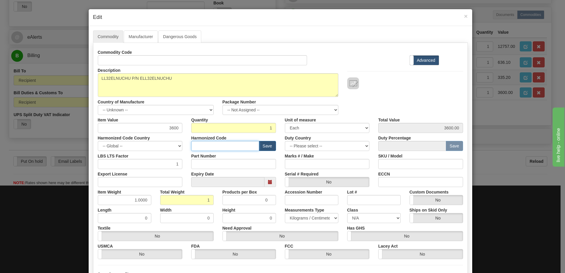
click at [210, 145] on input "text" at bounding box center [225, 146] width 68 height 10
type input "8517.62.0090"
click at [157, 129] on input "3600" at bounding box center [140, 128] width 85 height 10
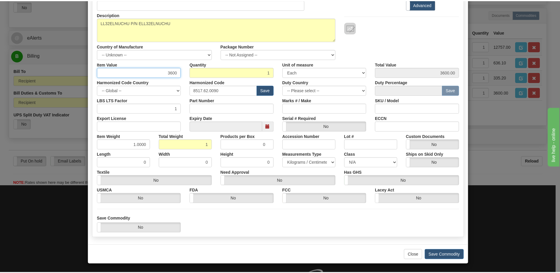
scroll to position [56, 0]
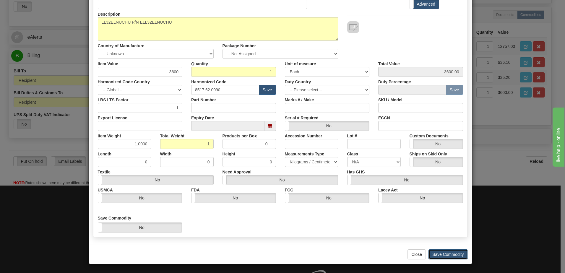
click at [439, 255] on button "Save Commodity" at bounding box center [447, 254] width 39 height 10
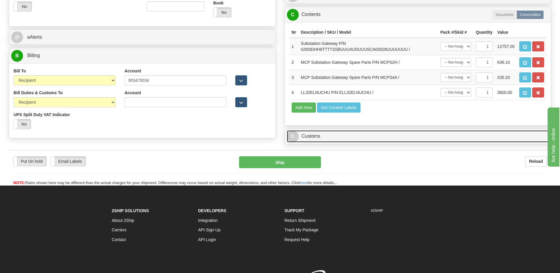
click at [321, 136] on link "C Customs" at bounding box center [418, 136] width 262 height 12
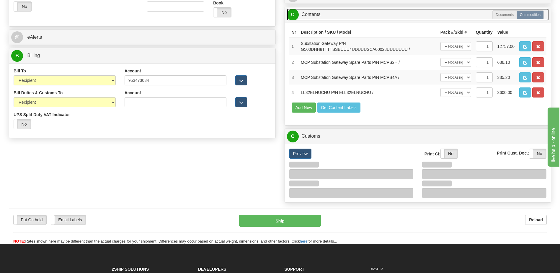
click at [323, 12] on link "C Contents" at bounding box center [418, 15] width 262 height 12
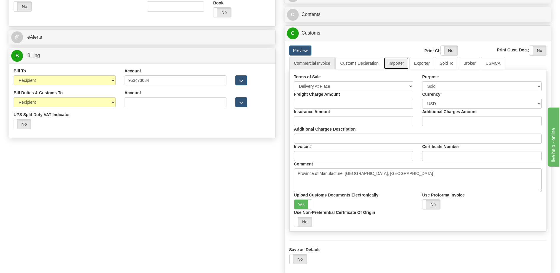
click at [400, 63] on link "Importer" at bounding box center [396, 63] width 25 height 12
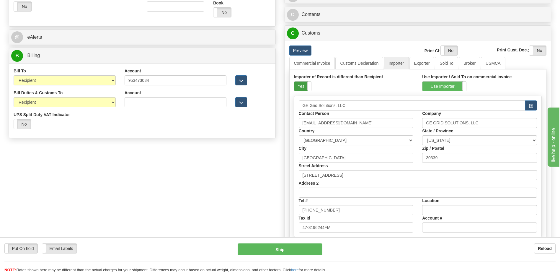
click at [302, 85] on label "Yes" at bounding box center [302, 86] width 17 height 9
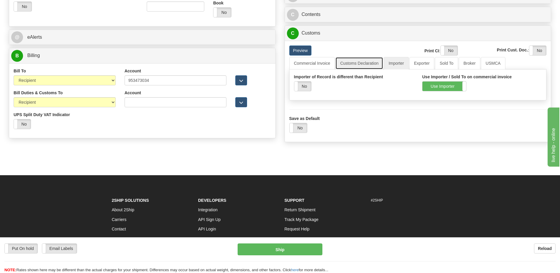
click at [356, 64] on link "Customs Declaration" at bounding box center [359, 63] width 48 height 12
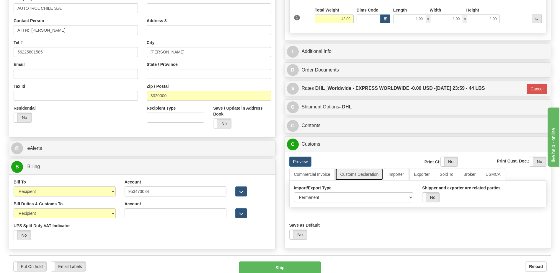
scroll to position [118, 0]
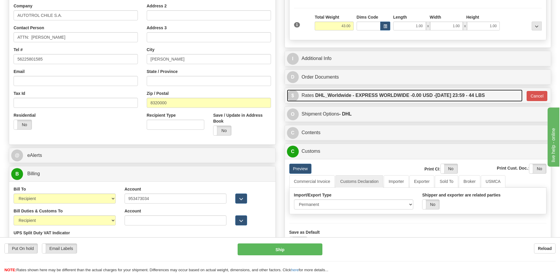
click at [373, 97] on label "DHL_Worldwide - EXPRESS WORLDWIDE - 0.00 USD - 09/30/2025 23:59 - 44 LBS" at bounding box center [400, 95] width 170 height 12
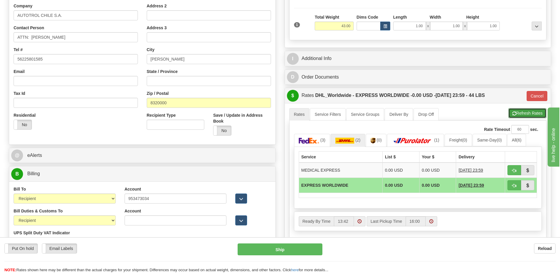
click at [522, 114] on button "Refresh Rates" at bounding box center [528, 113] width 38 height 10
type input "P"
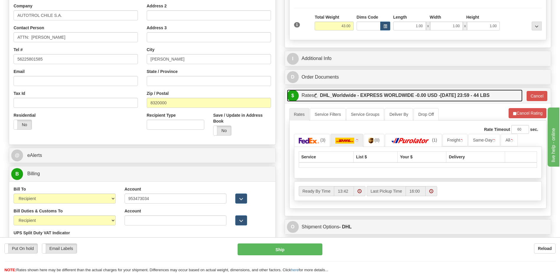
click at [453, 93] on label "DHL_Worldwide - EXPRESS WORLDWIDE - 0.00 USD - 09/30/2025 23:59 - 44 LBS" at bounding box center [405, 95] width 170 height 12
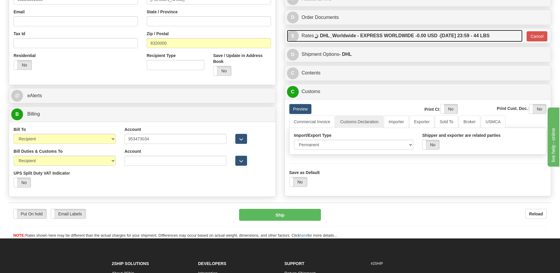
scroll to position [236, 0]
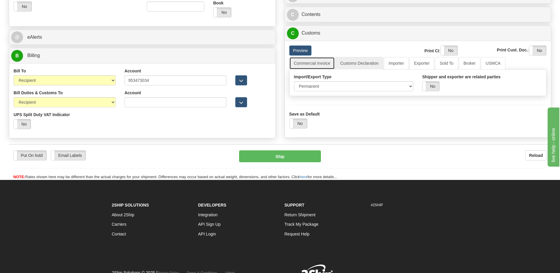
click at [322, 63] on link "Commercial Invoice" at bounding box center [312, 63] width 46 height 12
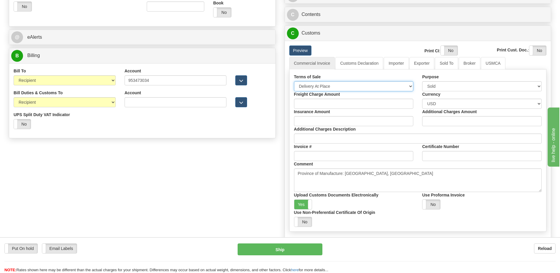
click at [322, 82] on select "Free Carrier Free On Board Ex Works Delivered Duty Unpaid Delivered Duty Paid C…" at bounding box center [354, 86] width 120 height 10
select select "7"
click at [294, 81] on select "Free Carrier Free On Board Ex Works Delivered Duty Unpaid Delivered Duty Paid C…" at bounding box center [354, 86] width 120 height 10
click at [300, 205] on label "Yes" at bounding box center [303, 204] width 18 height 9
click at [447, 50] on label "Yes" at bounding box center [449, 50] width 17 height 9
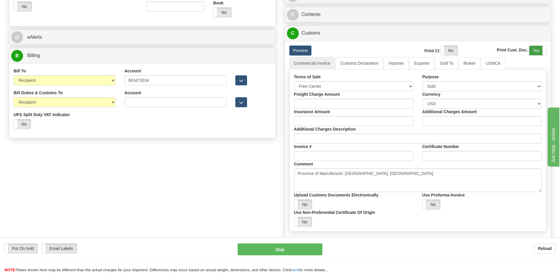
click at [537, 50] on label "Yes" at bounding box center [537, 50] width 17 height 9
click at [352, 63] on link "Customs Declaration" at bounding box center [359, 63] width 48 height 12
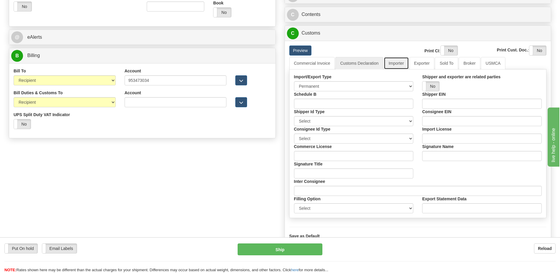
click at [396, 64] on link "Importer" at bounding box center [396, 63] width 25 height 12
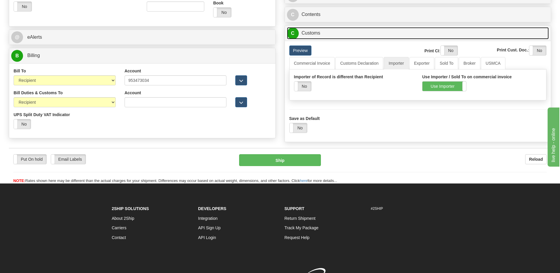
click at [318, 33] on link "C Customs" at bounding box center [418, 33] width 262 height 12
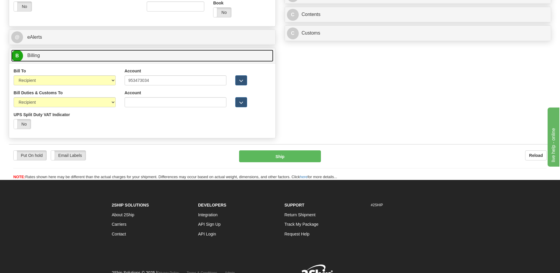
click at [162, 59] on link "B Billing" at bounding box center [142, 56] width 262 height 12
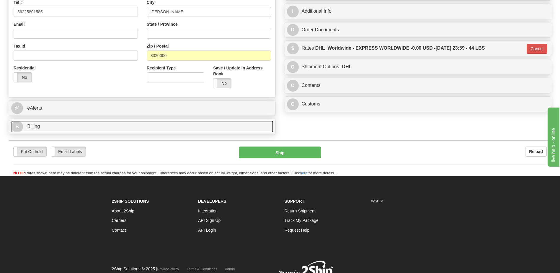
scroll to position [141, 0]
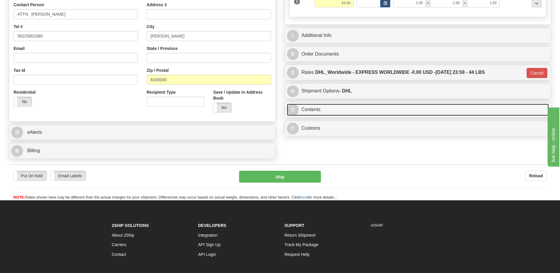
click at [310, 111] on link "C Contents" at bounding box center [418, 110] width 262 height 12
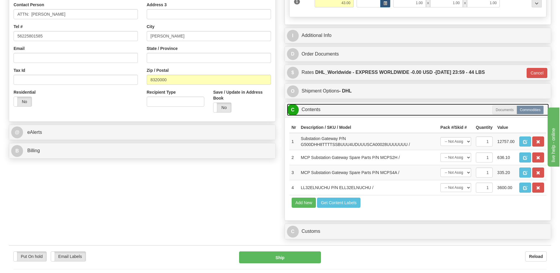
click at [310, 111] on link "C Contents" at bounding box center [418, 110] width 262 height 12
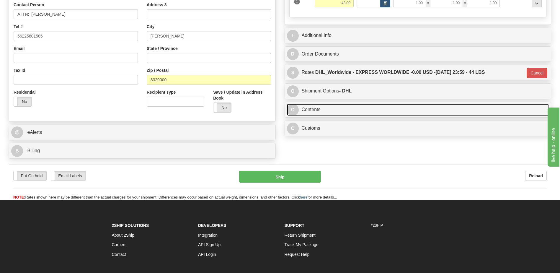
scroll to position [53, 0]
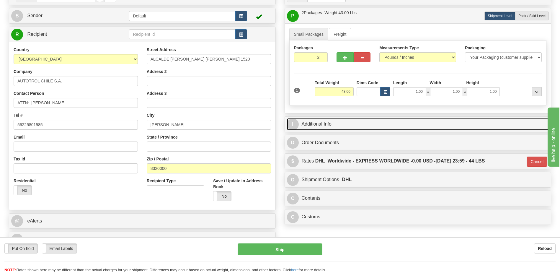
click at [313, 120] on link "I Additional Info" at bounding box center [418, 124] width 262 height 12
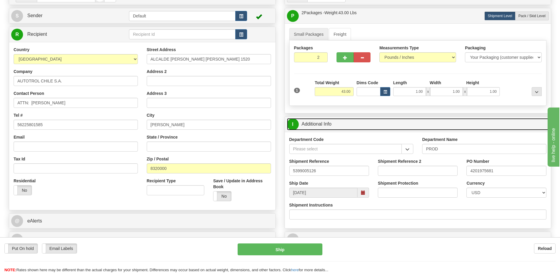
click at [313, 120] on link "I Additional Info" at bounding box center [418, 124] width 262 height 12
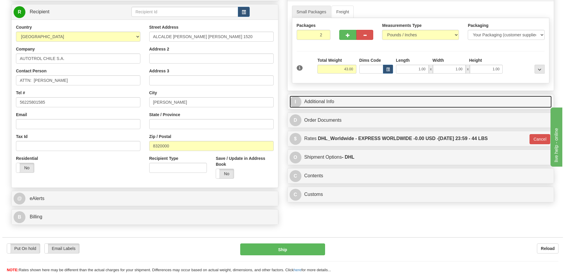
scroll to position [112, 0]
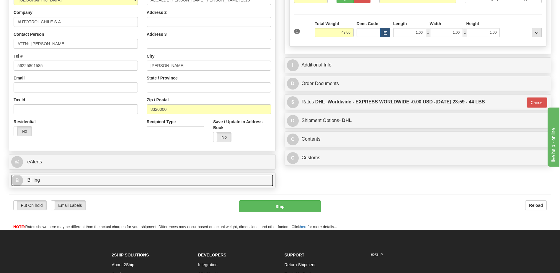
click at [66, 181] on link "B Billing" at bounding box center [142, 180] width 262 height 12
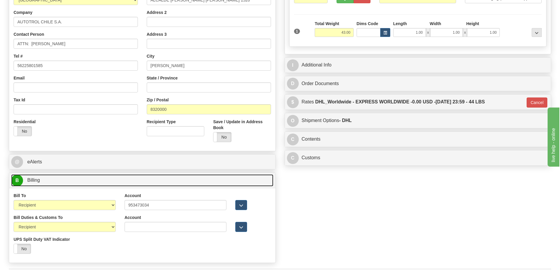
click at [66, 181] on link "B Billing" at bounding box center [142, 180] width 262 height 12
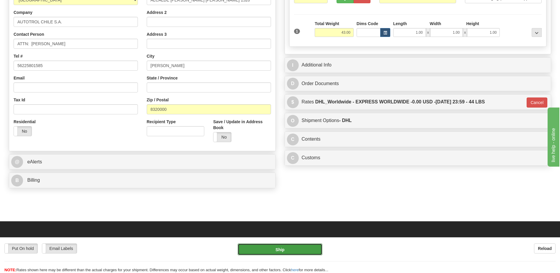
click at [258, 249] on button "Ship" at bounding box center [280, 249] width 84 height 12
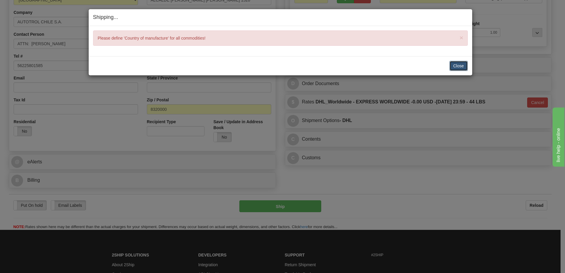
click at [461, 61] on button "Close" at bounding box center [458, 66] width 18 height 10
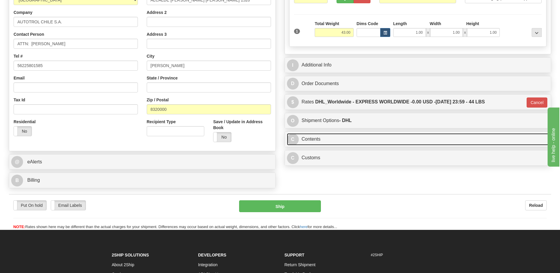
click at [335, 136] on link "C Contents" at bounding box center [418, 139] width 262 height 12
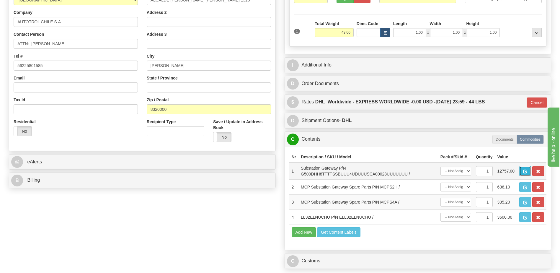
click at [525, 172] on span "button" at bounding box center [525, 172] width 4 height 4
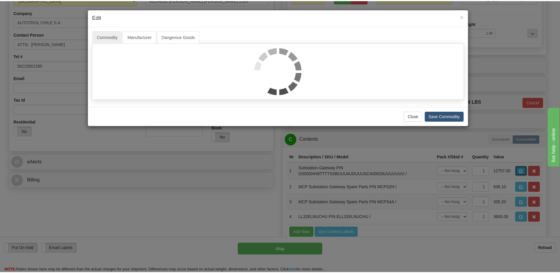
scroll to position [0, 0]
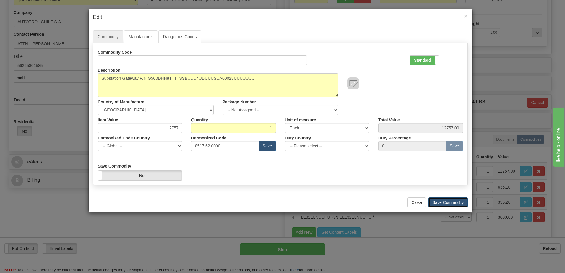
click at [439, 204] on button "Save Commodity" at bounding box center [447, 202] width 39 height 10
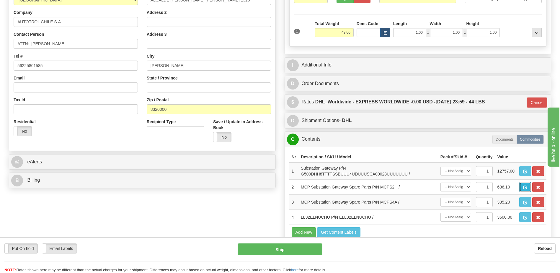
click at [524, 187] on span "button" at bounding box center [525, 187] width 4 height 4
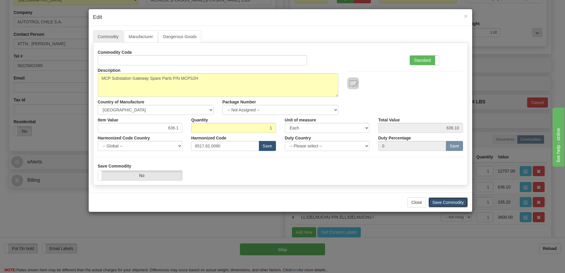
click at [450, 200] on button "Save Commodity" at bounding box center [447, 202] width 39 height 10
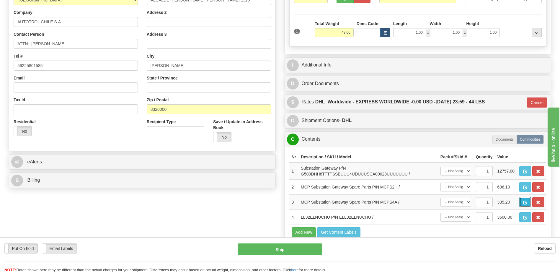
click at [525, 203] on span "button" at bounding box center [525, 203] width 4 height 4
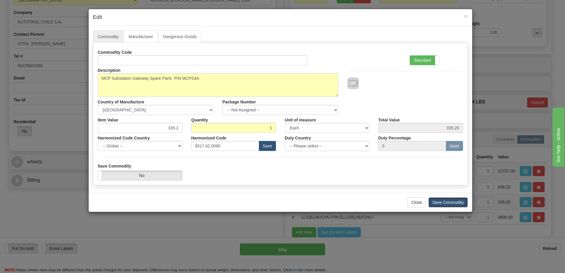
click at [439, 201] on button "Save Commodity" at bounding box center [447, 202] width 39 height 10
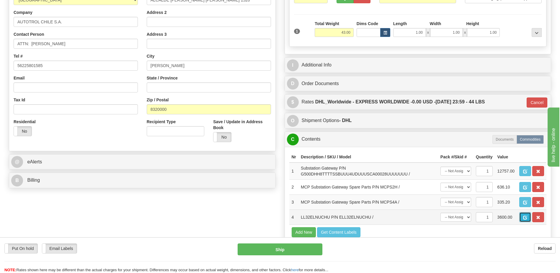
click at [524, 217] on span "button" at bounding box center [525, 218] width 4 height 4
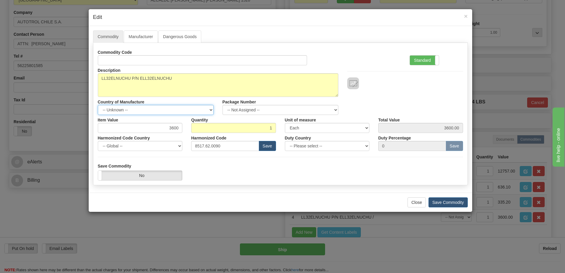
click at [179, 112] on select "-- Unknown -- AFGHANISTAN ALAND ISLANDS ALBANIA ALGERIA AMERICAN SAMOA ANDORRA …" at bounding box center [156, 110] width 116 height 10
select select "CA"
click at [98, 105] on select "-- Unknown -- AFGHANISTAN ALAND ISLANDS ALBANIA ALGERIA AMERICAN SAMOA ANDORRA …" at bounding box center [156, 110] width 116 height 10
click at [435, 203] on button "Save Commodity" at bounding box center [447, 202] width 39 height 10
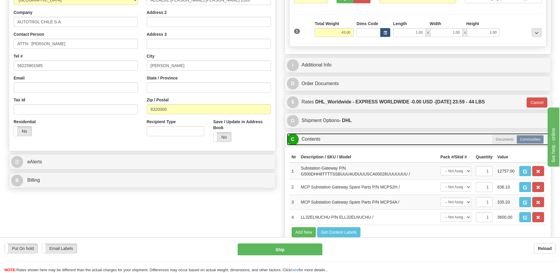
drag, startPoint x: 320, startPoint y: 134, endPoint x: 322, endPoint y: 141, distance: 7.1
click at [320, 134] on link "C Contents" at bounding box center [418, 139] width 262 height 12
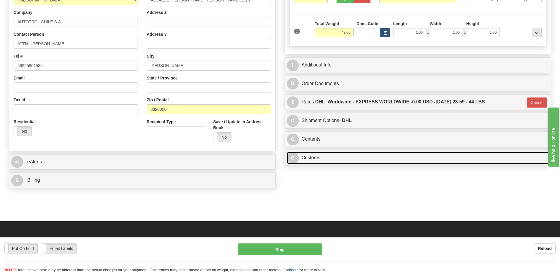
click at [325, 154] on link "C Customs" at bounding box center [418, 158] width 262 height 12
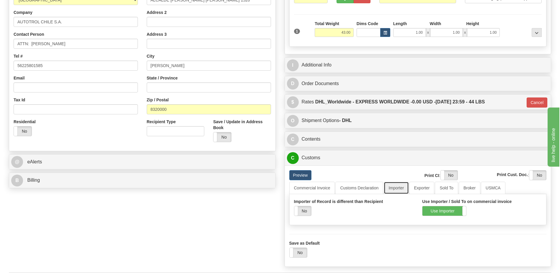
click at [390, 184] on link "Importer" at bounding box center [396, 188] width 25 height 12
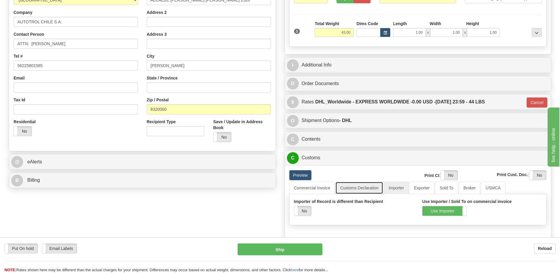
click at [370, 186] on link "Customs Declaration" at bounding box center [359, 188] width 48 height 12
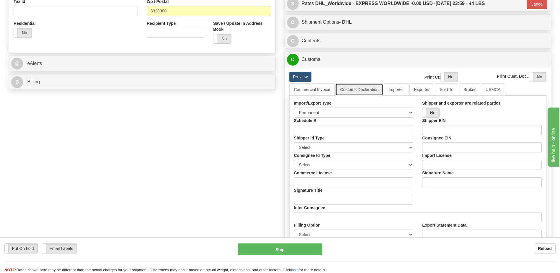
scroll to position [230, 0]
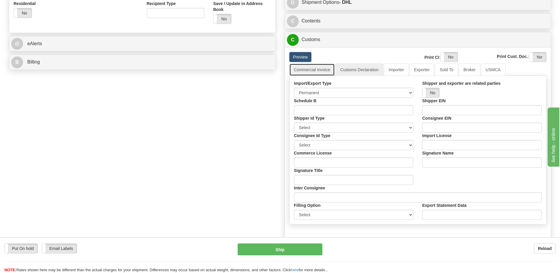
click at [314, 73] on link "Commercial Invoice" at bounding box center [312, 69] width 46 height 12
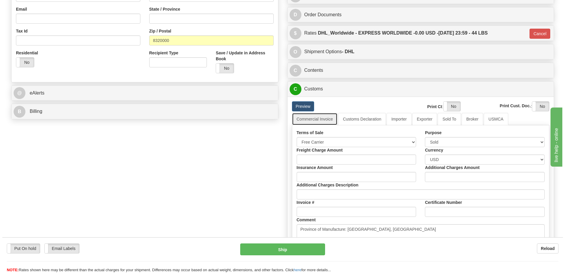
scroll to position [171, 0]
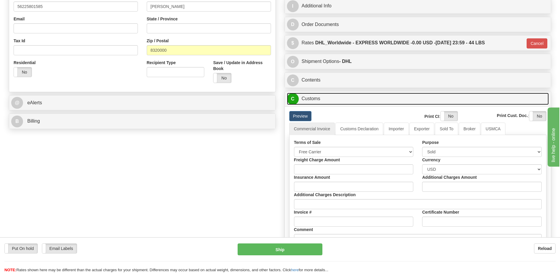
click at [311, 102] on link "C Customs" at bounding box center [418, 99] width 262 height 12
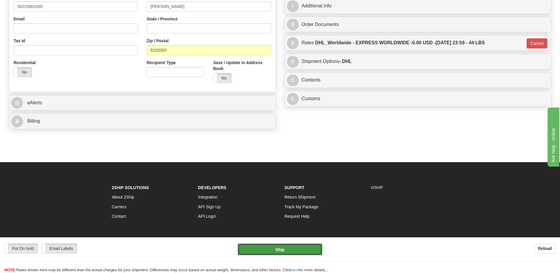
click at [290, 250] on button "Ship" at bounding box center [280, 249] width 84 height 12
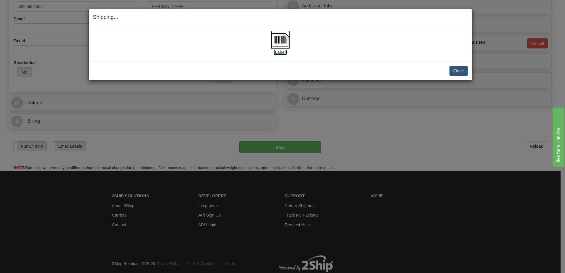
click at [282, 39] on img at bounding box center [280, 39] width 19 height 19
click at [460, 69] on button "Close" at bounding box center [458, 71] width 18 height 10
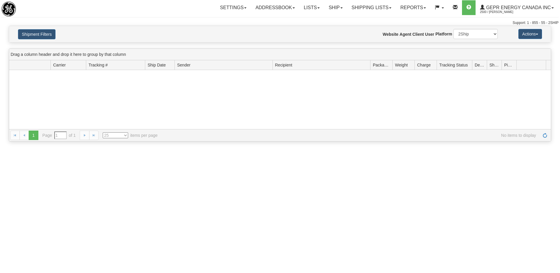
type input "From 09/24/2025 To 09/25/2025"
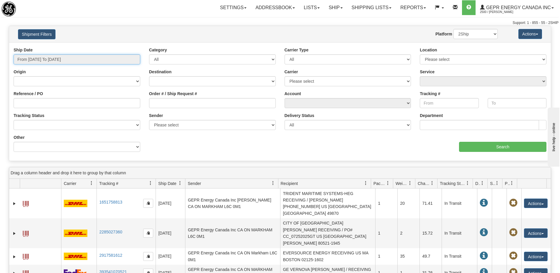
click at [76, 61] on input "From 09/24/2025 To 09/25/2025" at bounding box center [77, 59] width 127 height 10
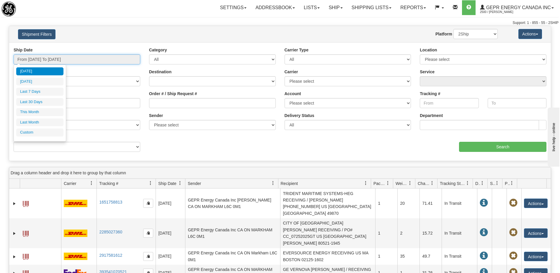
type input "[DATE]"
click at [41, 131] on li "Custom" at bounding box center [39, 132] width 47 height 8
type input "08/01/2025"
type input "08/31/2025"
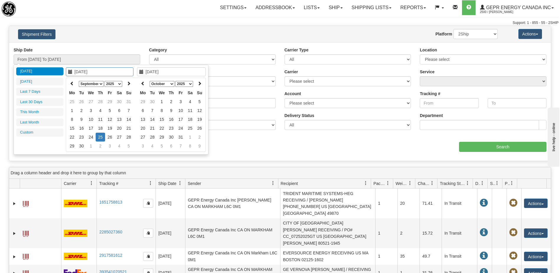
type input "[DATE]"
type input "09/01/2025"
type input "09/30/2025"
type input "[DATE]"
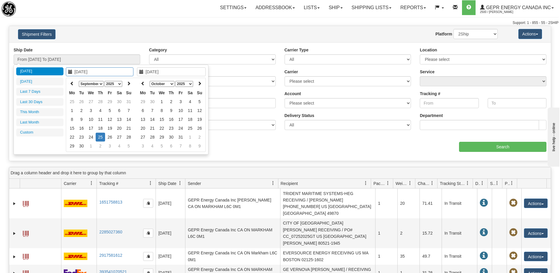
type input "[DATE]"
click at [71, 84] on icon at bounding box center [72, 83] width 4 height 4
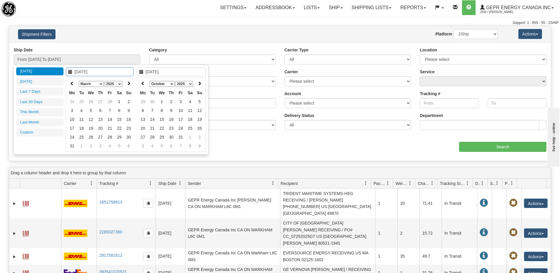
click at [71, 84] on icon at bounding box center [72, 83] width 4 height 4
type input "01/01/2025"
click at [93, 105] on td "1" at bounding box center [90, 101] width 9 height 9
click at [143, 82] on icon at bounding box center [143, 83] width 4 height 4
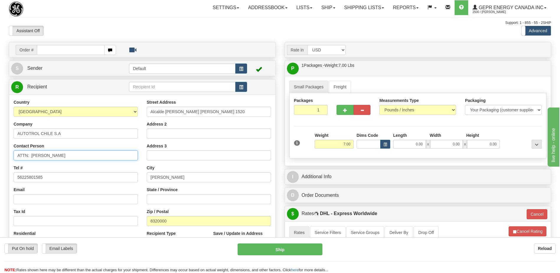
drag, startPoint x: 78, startPoint y: 157, endPoint x: -1, endPoint y: 156, distance: 78.9
click at [0, 156] on html "Training Course Close Toggle navigation Settings Shipping Preferences New Sende…" at bounding box center [280, 136] width 560 height 273
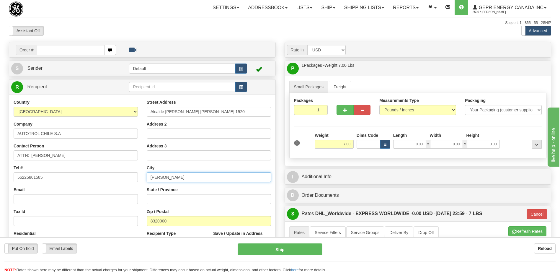
click at [164, 178] on input "[PERSON_NAME]" at bounding box center [209, 177] width 124 height 10
